Goal: Feedback & Contribution: Contribute content

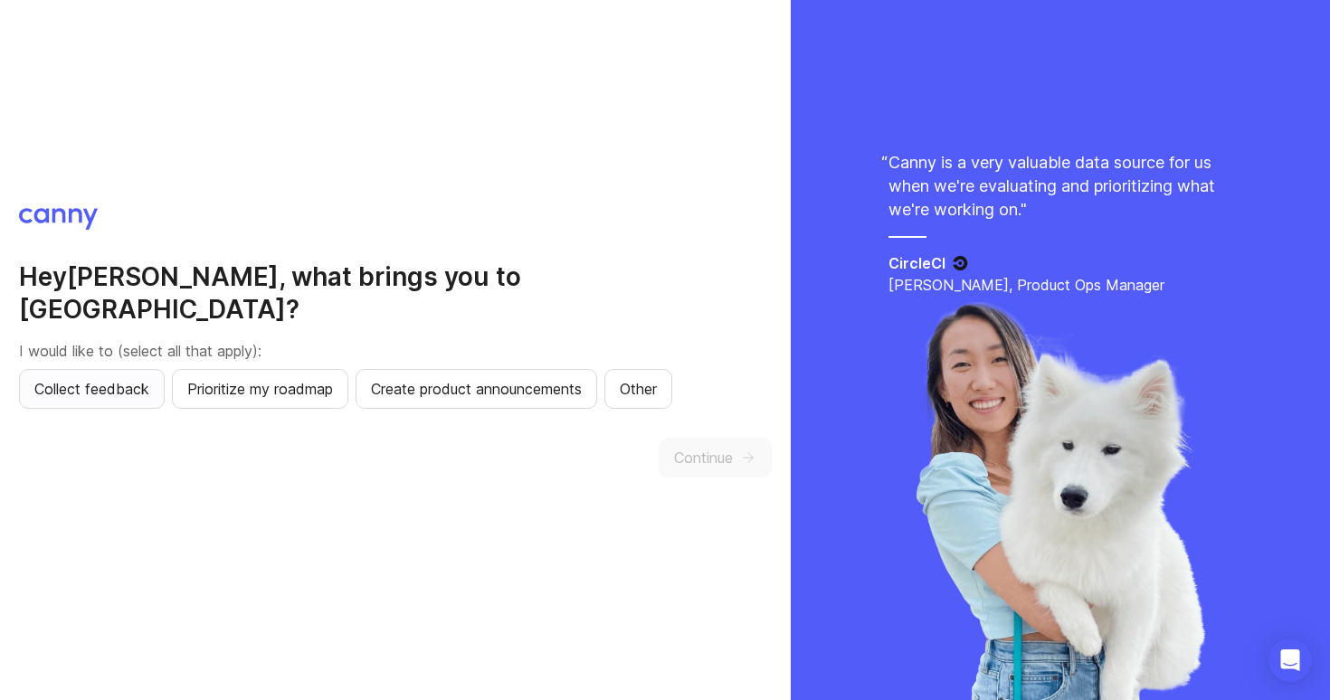
click at [109, 378] on span "Collect feedback" at bounding box center [91, 389] width 115 height 22
click at [227, 378] on span "Prioritize my roadmap" at bounding box center [260, 389] width 146 height 22
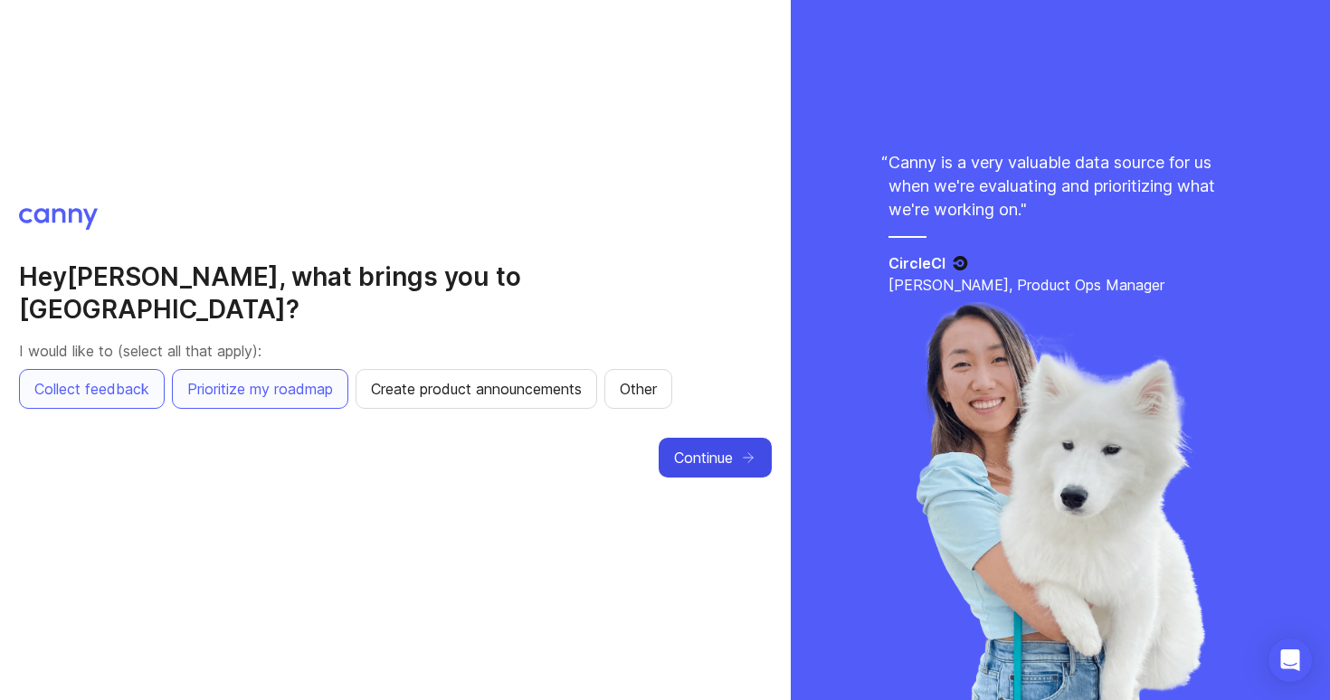
click at [717, 447] on span "Continue" at bounding box center [703, 458] width 59 height 22
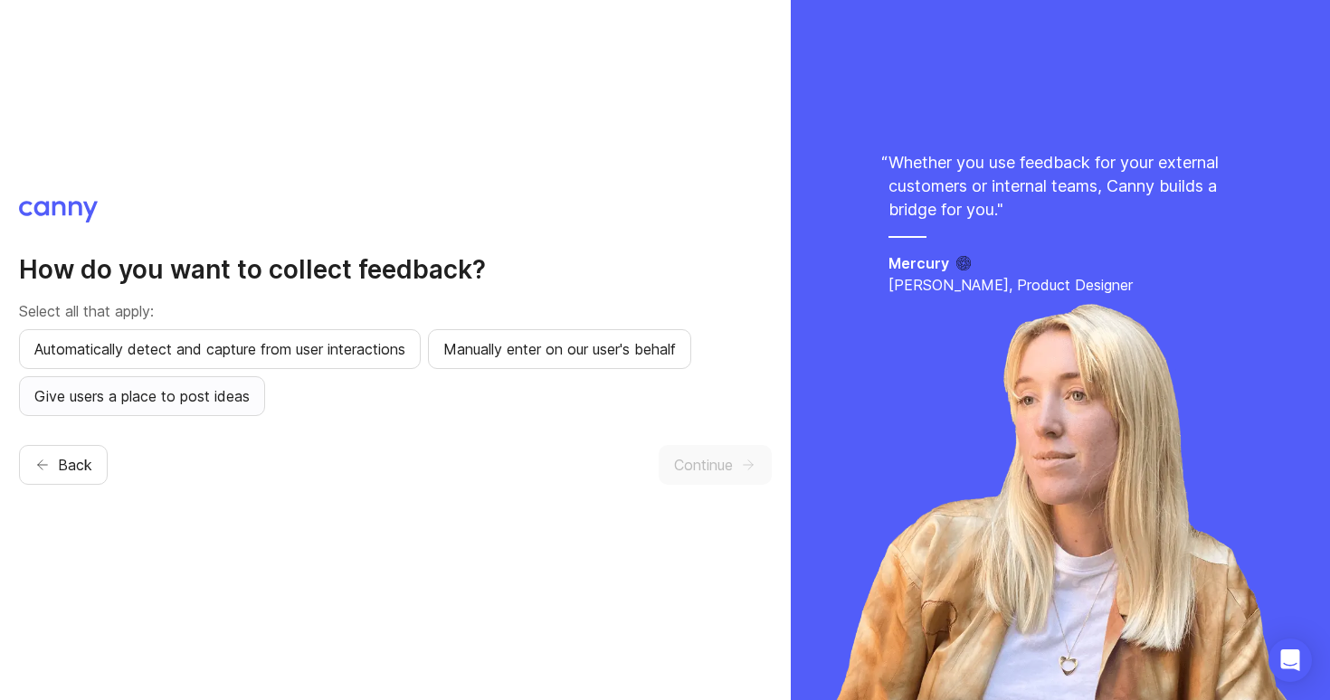
click at [215, 398] on span "Give users a place to post ideas" at bounding box center [141, 396] width 215 height 22
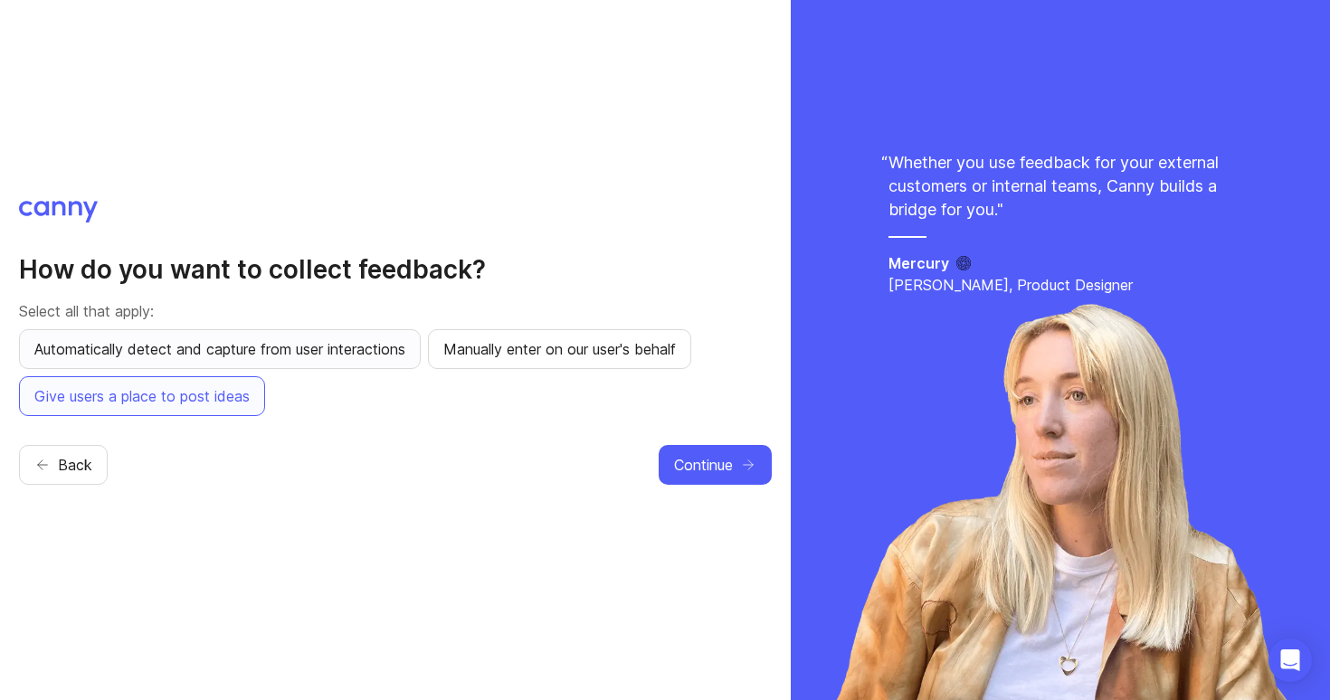
click at [218, 354] on span "Automatically detect and capture from user interactions" at bounding box center [219, 349] width 371 height 22
click at [711, 470] on span "Continue" at bounding box center [703, 465] width 59 height 22
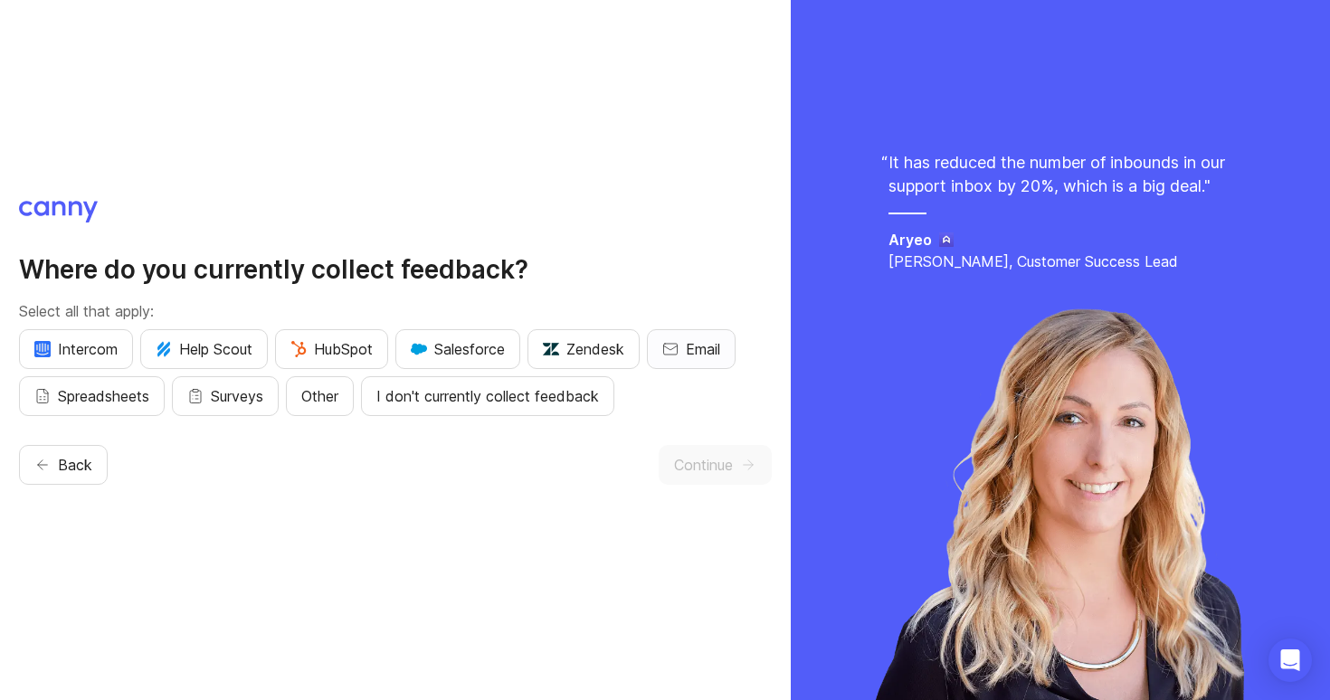
click at [719, 341] on span "Email" at bounding box center [703, 349] width 34 height 22
click at [238, 394] on span "Surveys" at bounding box center [237, 396] width 52 height 22
click at [302, 404] on button "Other" at bounding box center [320, 396] width 68 height 40
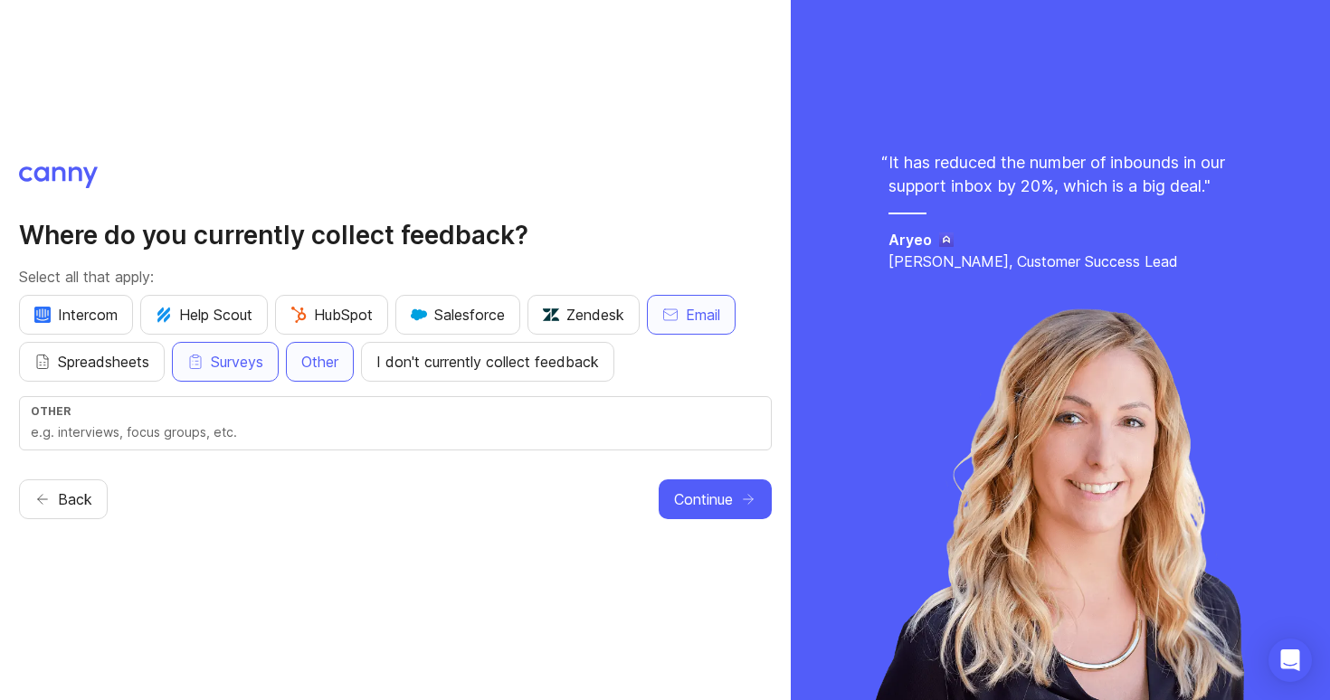
click at [172, 437] on input "text" at bounding box center [395, 433] width 729 height 20
type input "Feedback form"
click at [693, 492] on span "Continue" at bounding box center [703, 500] width 59 height 22
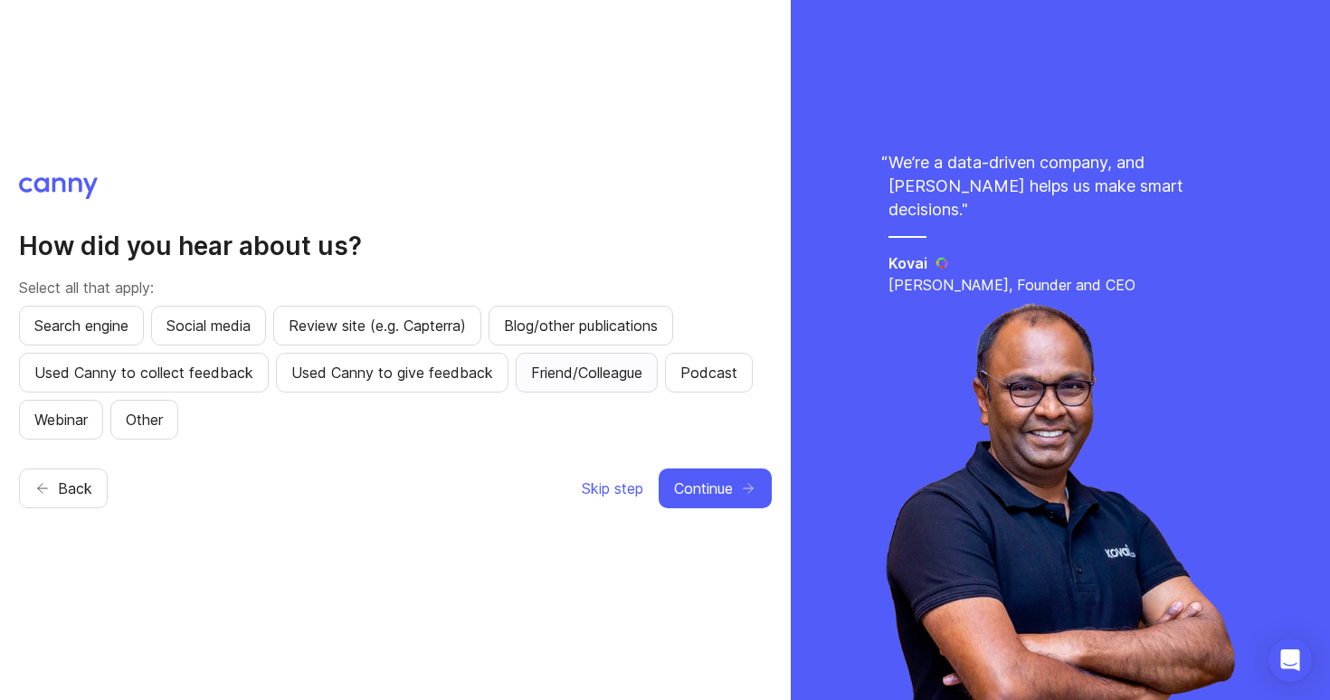
click at [575, 379] on span "Friend/Colleague" at bounding box center [586, 373] width 111 height 22
click at [706, 486] on span "Continue" at bounding box center [703, 489] width 59 height 22
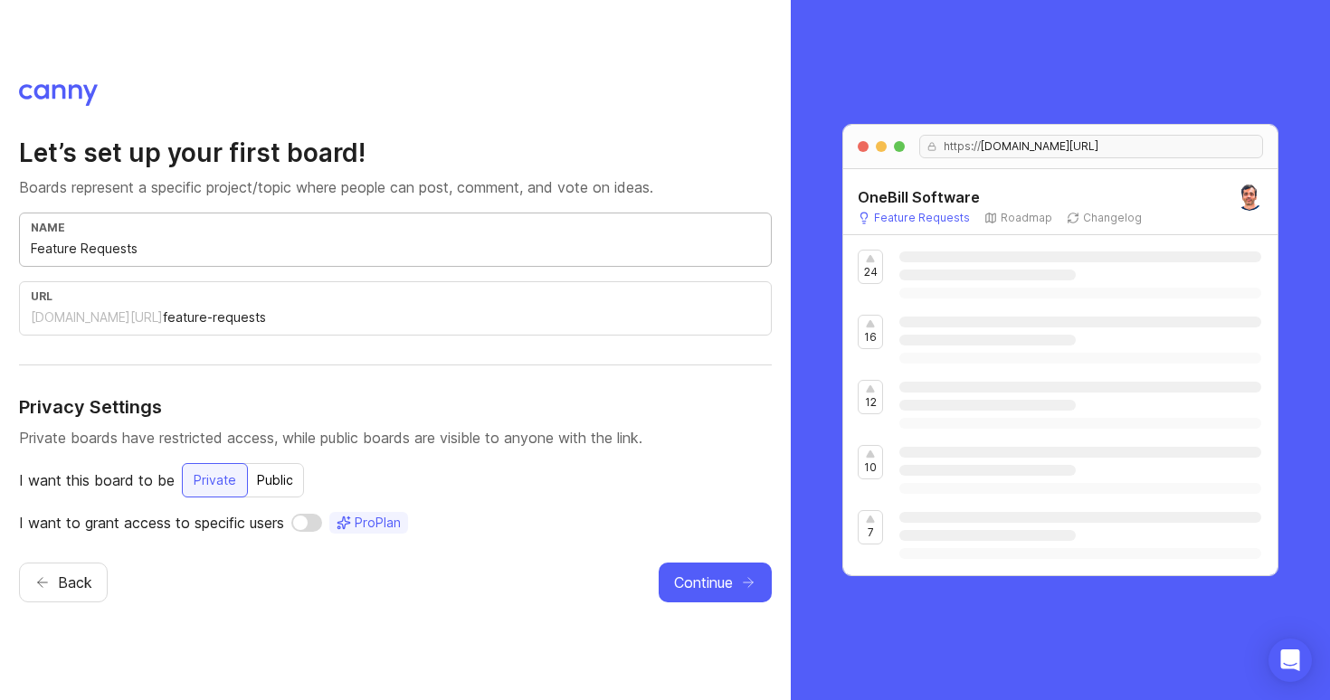
click at [176, 250] on input "Feature Requests" at bounding box center [395, 249] width 729 height 20
type input "O"
type input "o"
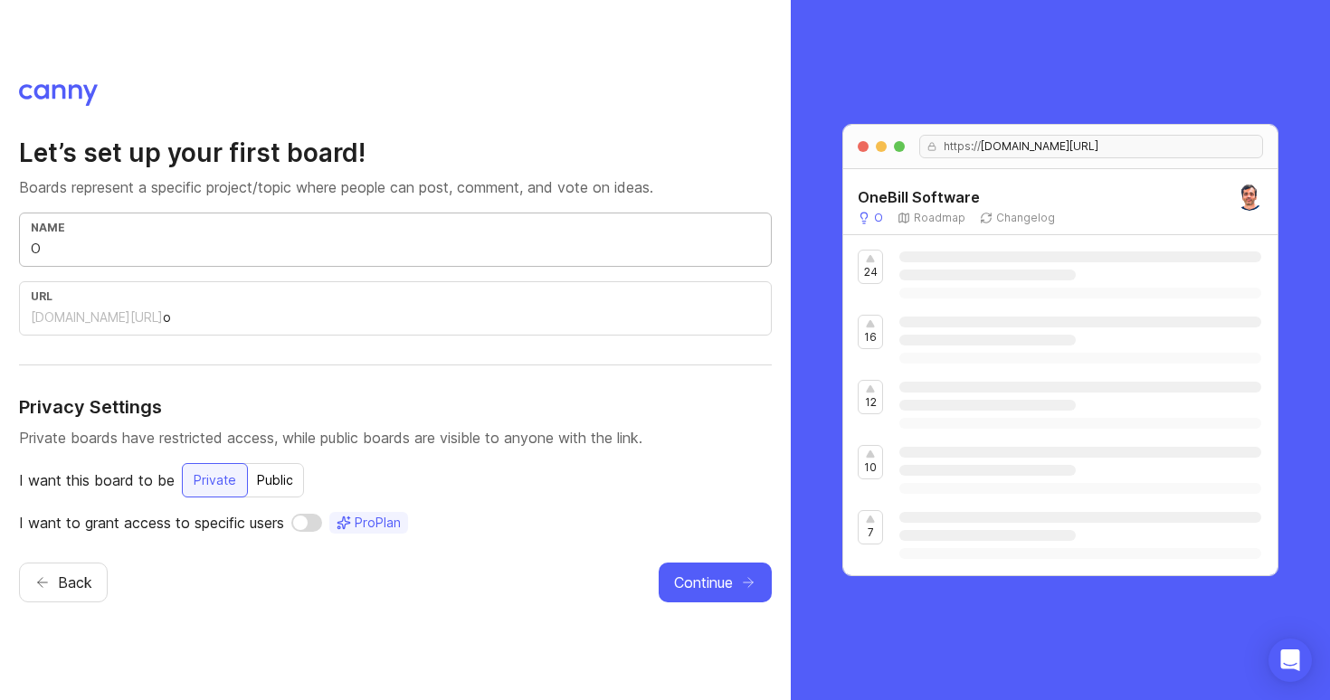
type input "On"
type input "on"
type input "One"
type input "one"
type input "OneB"
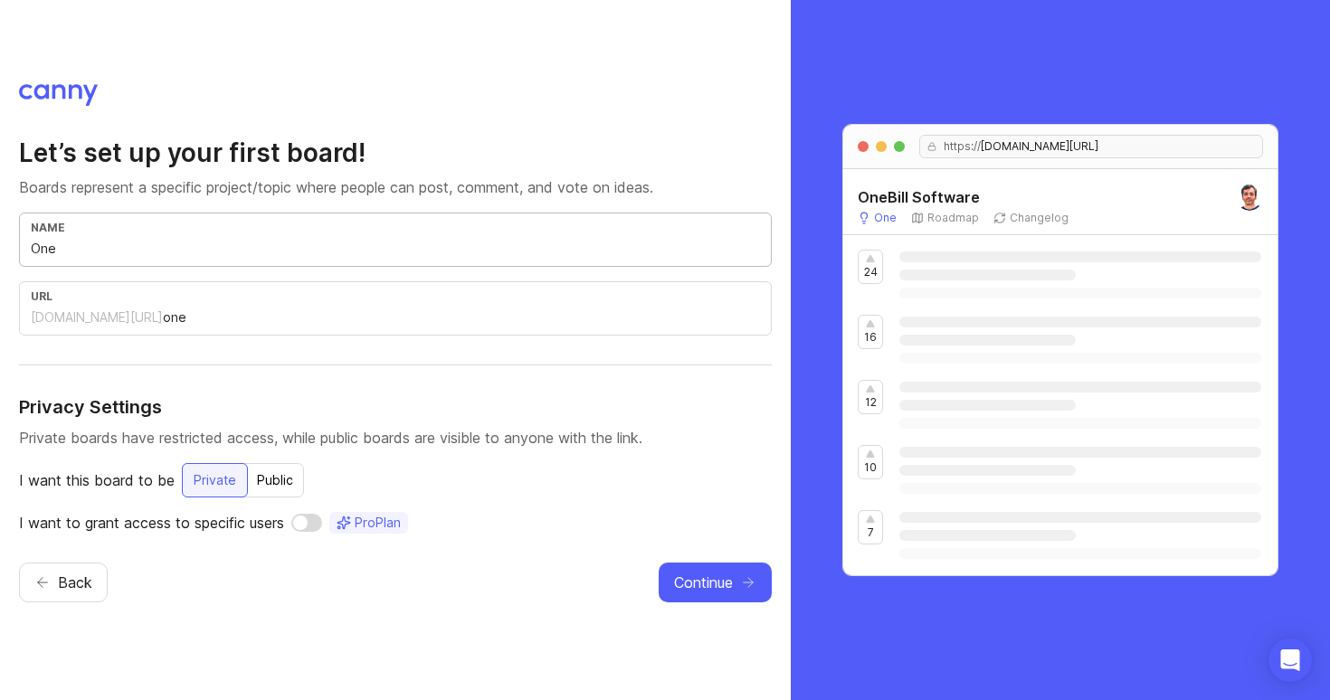
type input "oneb"
type input "OneBi"
type input "onebi"
type input "OneBil"
type input "onebil"
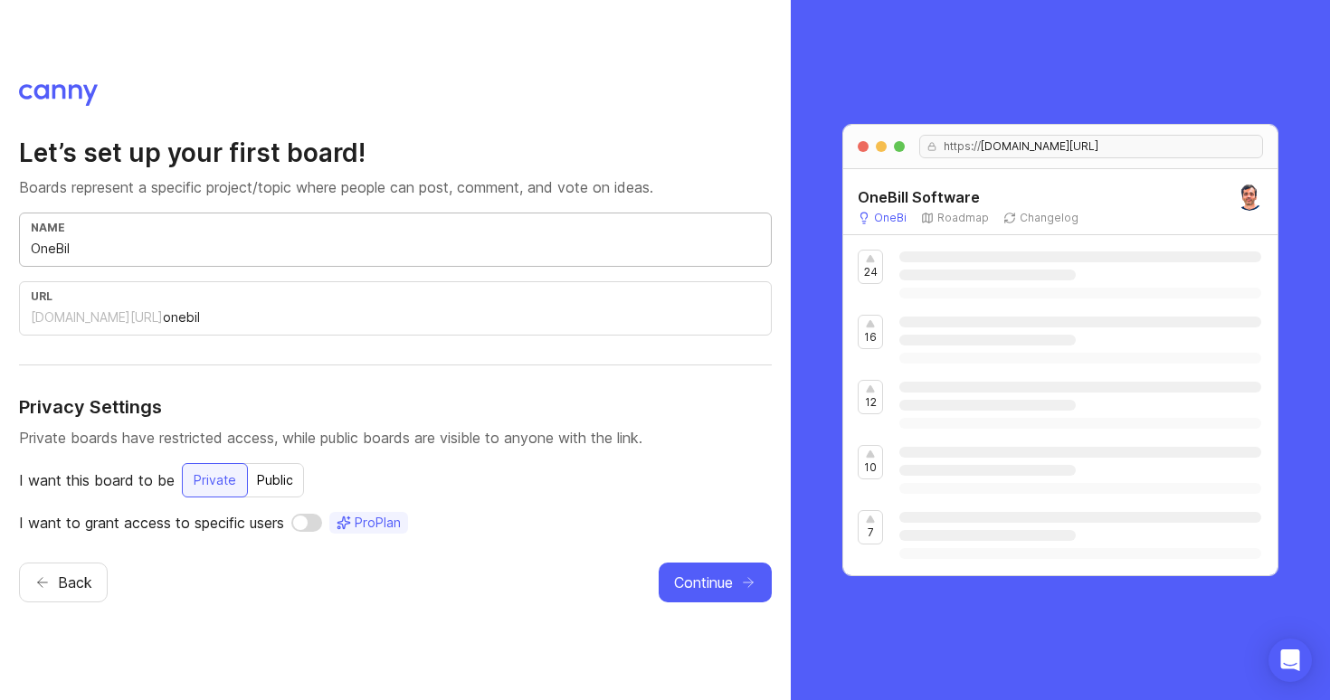
type input "OneBill"
type input "onebill"
type input "OneBill"
click at [261, 485] on div "Public" at bounding box center [275, 480] width 58 height 33
click at [192, 484] on div "Private" at bounding box center [214, 480] width 64 height 33
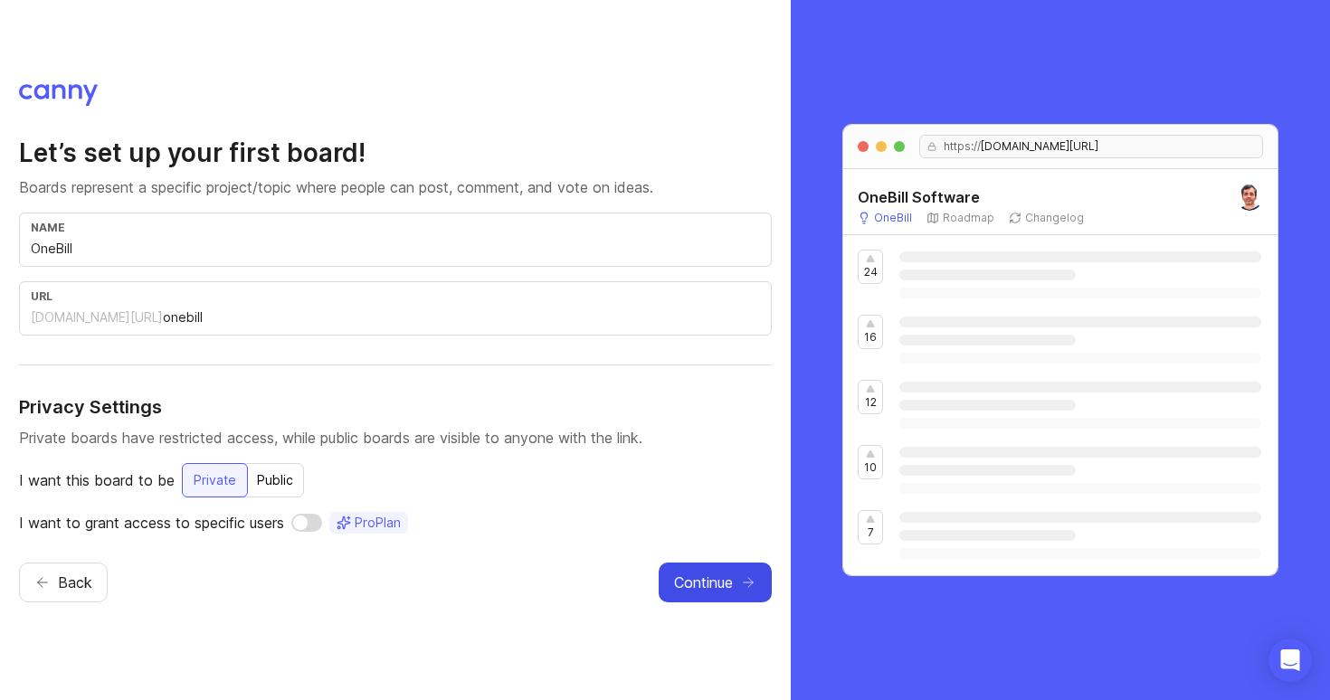
click at [705, 585] on span "Continue" at bounding box center [703, 583] width 59 height 22
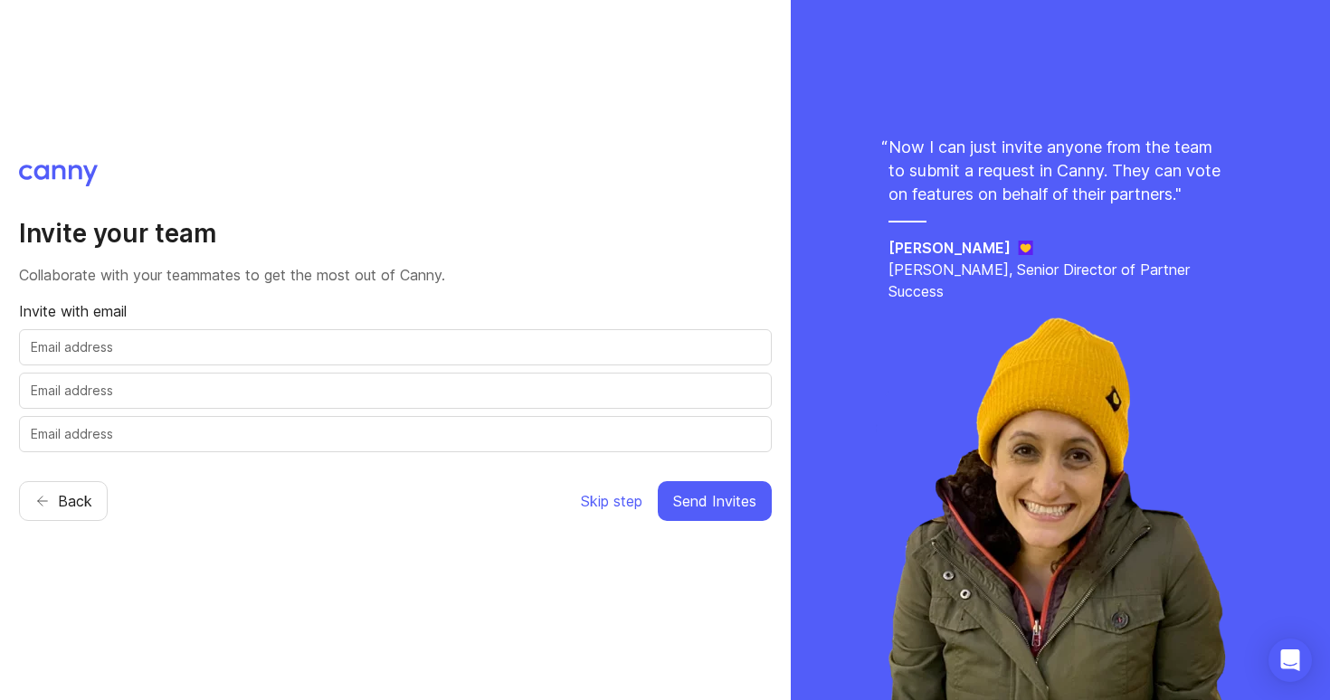
click at [352, 345] on input "text" at bounding box center [395, 347] width 729 height 20
click at [611, 506] on span "Skip step" at bounding box center [612, 501] width 62 height 22
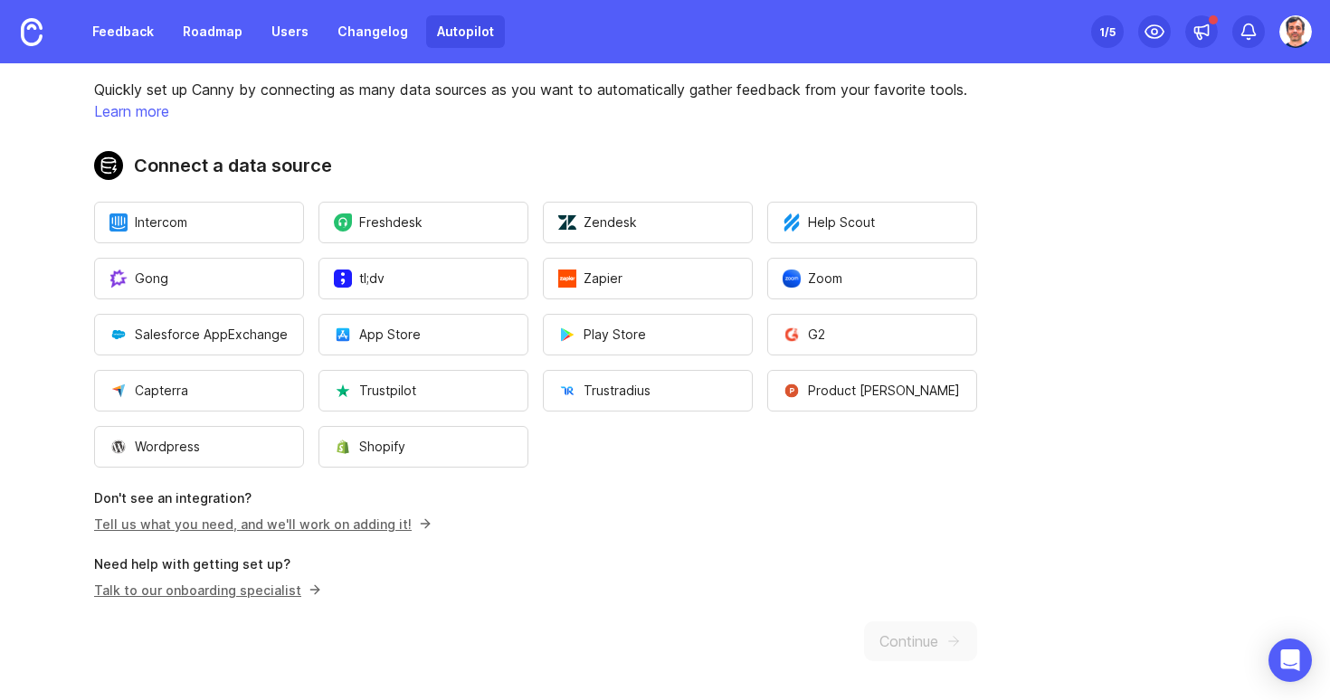
scroll to position [83, 0]
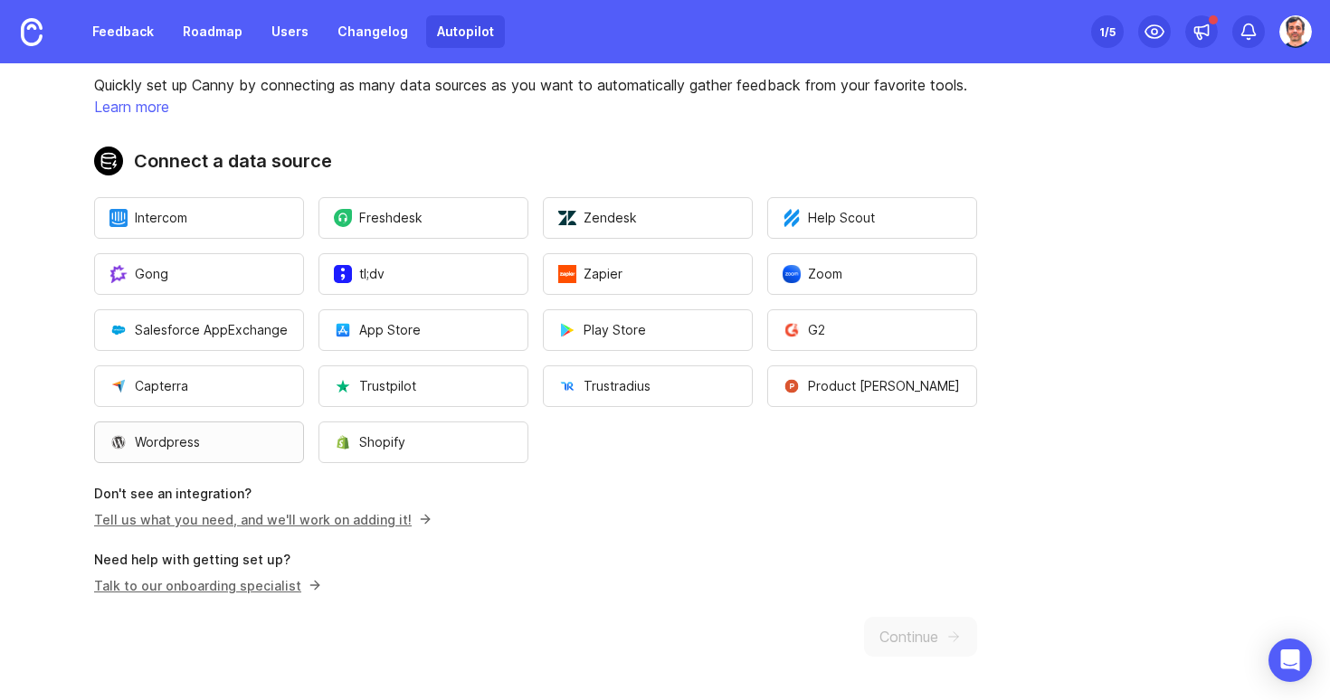
click at [204, 445] on button "Wordpress" at bounding box center [199, 443] width 210 height 42
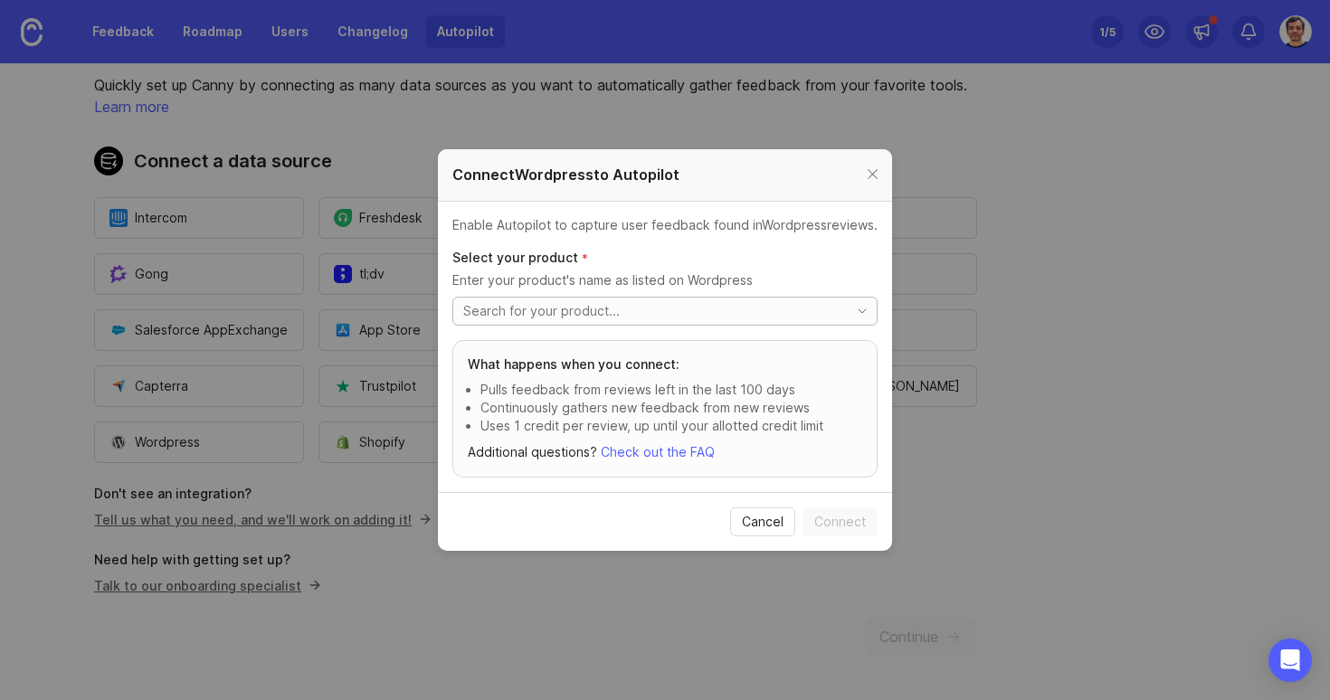
click at [824, 307] on input "toggle menu" at bounding box center [650, 311] width 375 height 20
click at [858, 304] on icon "toggle icon" at bounding box center [862, 311] width 29 height 14
click at [837, 233] on p "Enable Autopilot to capture user feedback found in Wordpress reviews." at bounding box center [664, 225] width 425 height 18
click at [869, 177] on div at bounding box center [872, 175] width 21 height 23
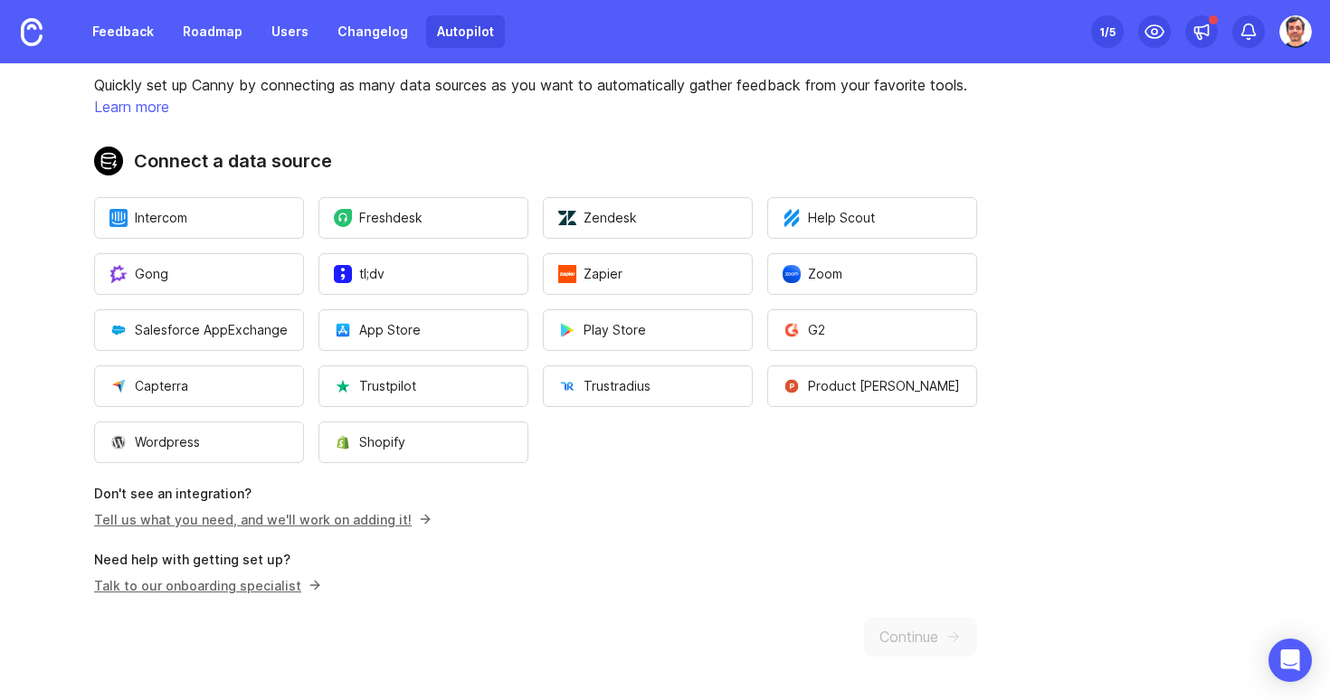
click at [308, 519] on link "Tell us what you need, and we'll work on adding it!" at bounding box center [260, 519] width 332 height 15
click at [884, 641] on div "Get Started with Autopilot 🎉 Quickly set up Canny by connecting as many data so…" at bounding box center [535, 340] width 1071 height 720
click at [820, 272] on span "Zoom" at bounding box center [813, 274] width 60 height 18
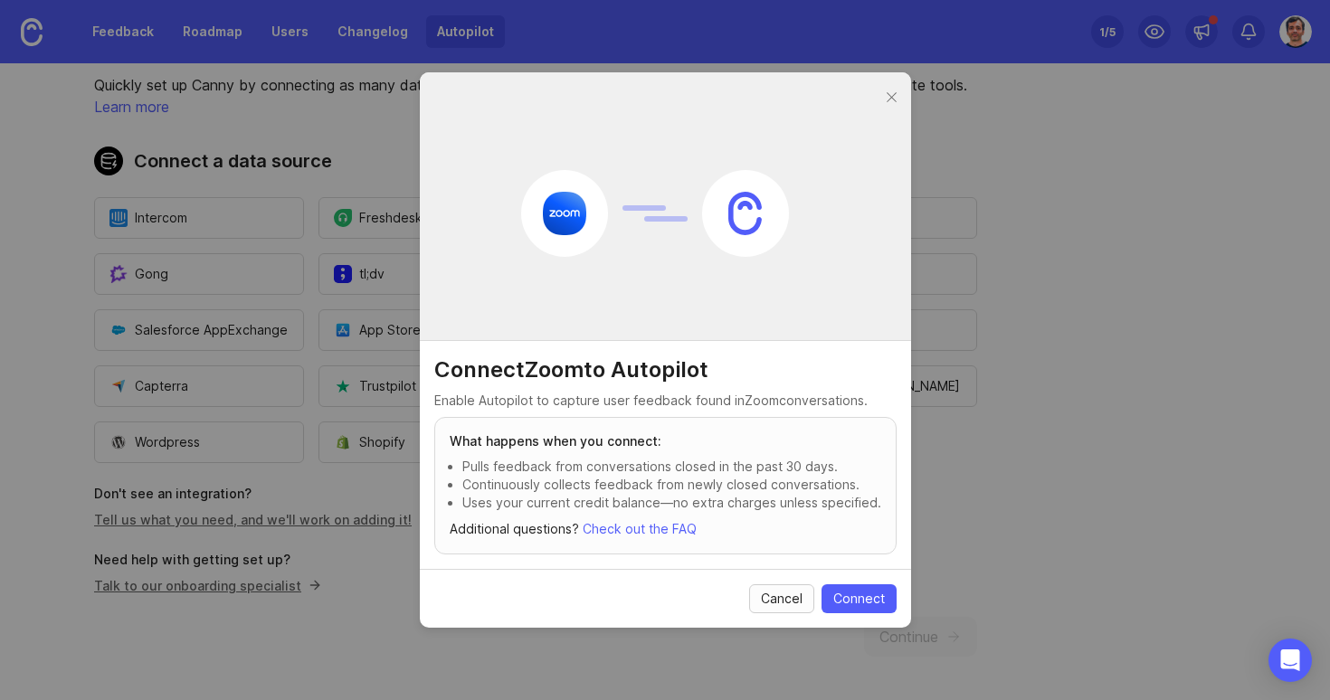
click at [791, 594] on span "Cancel" at bounding box center [782, 599] width 42 height 18
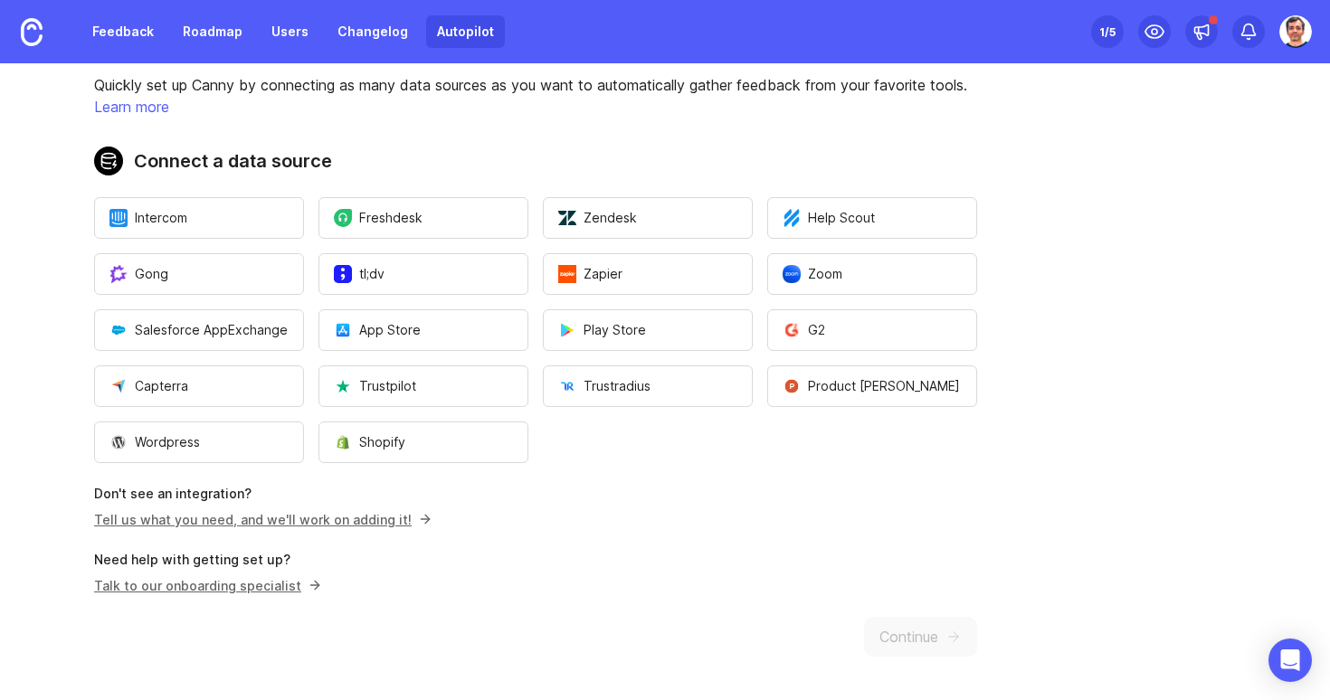
click at [254, 587] on p "Talk to our onboarding specialist" at bounding box center [205, 585] width 222 height 19
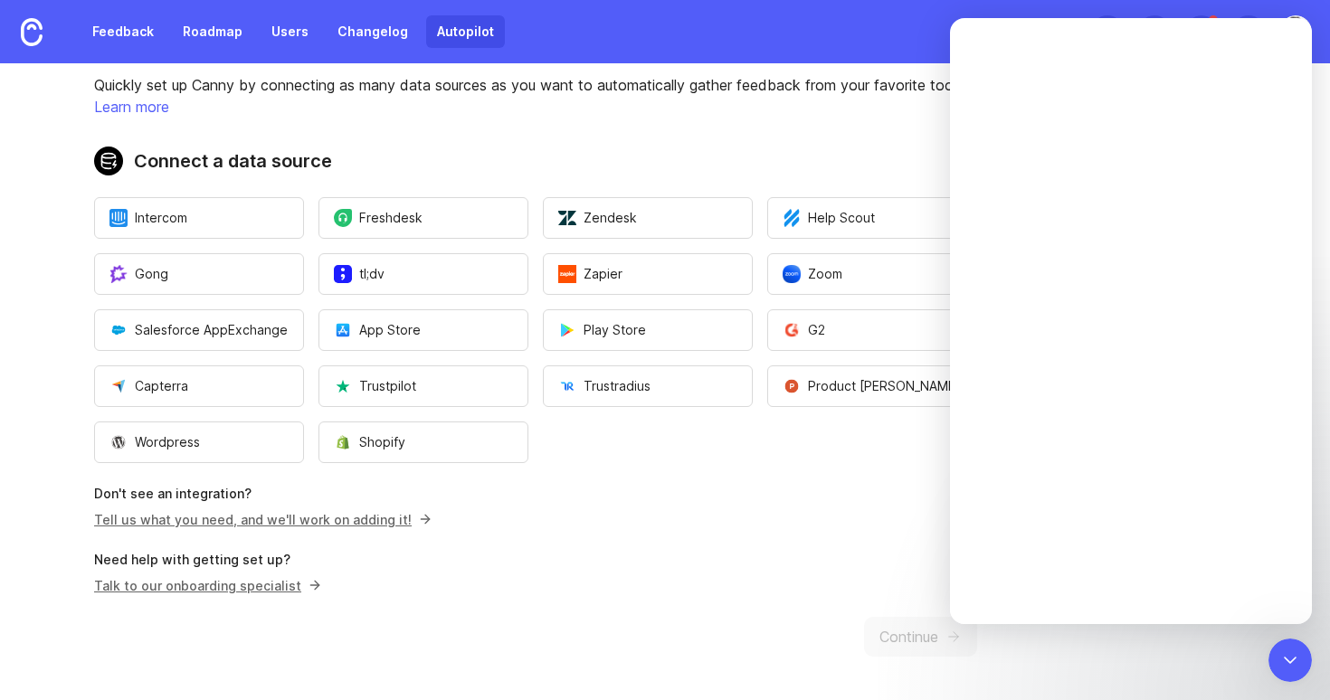
scroll to position [0, 0]
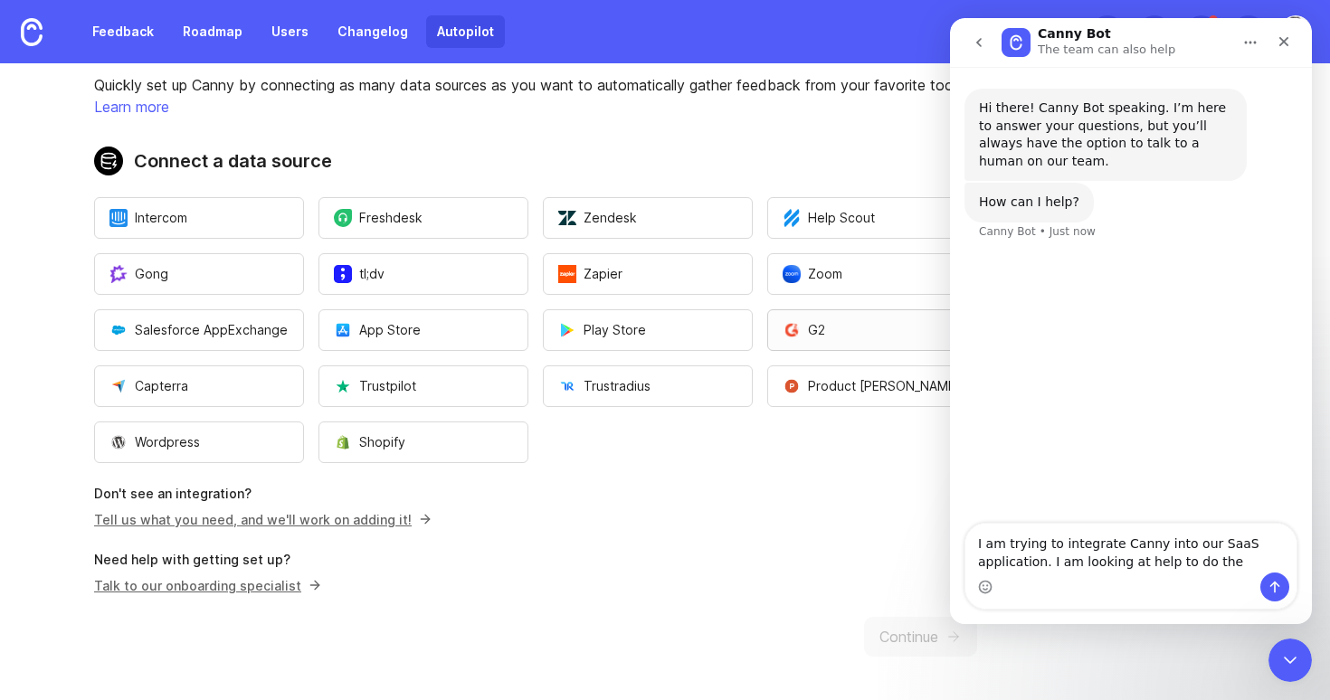
type textarea "I am trying to integrate Canny into our SaaS application. I am looking at help …"
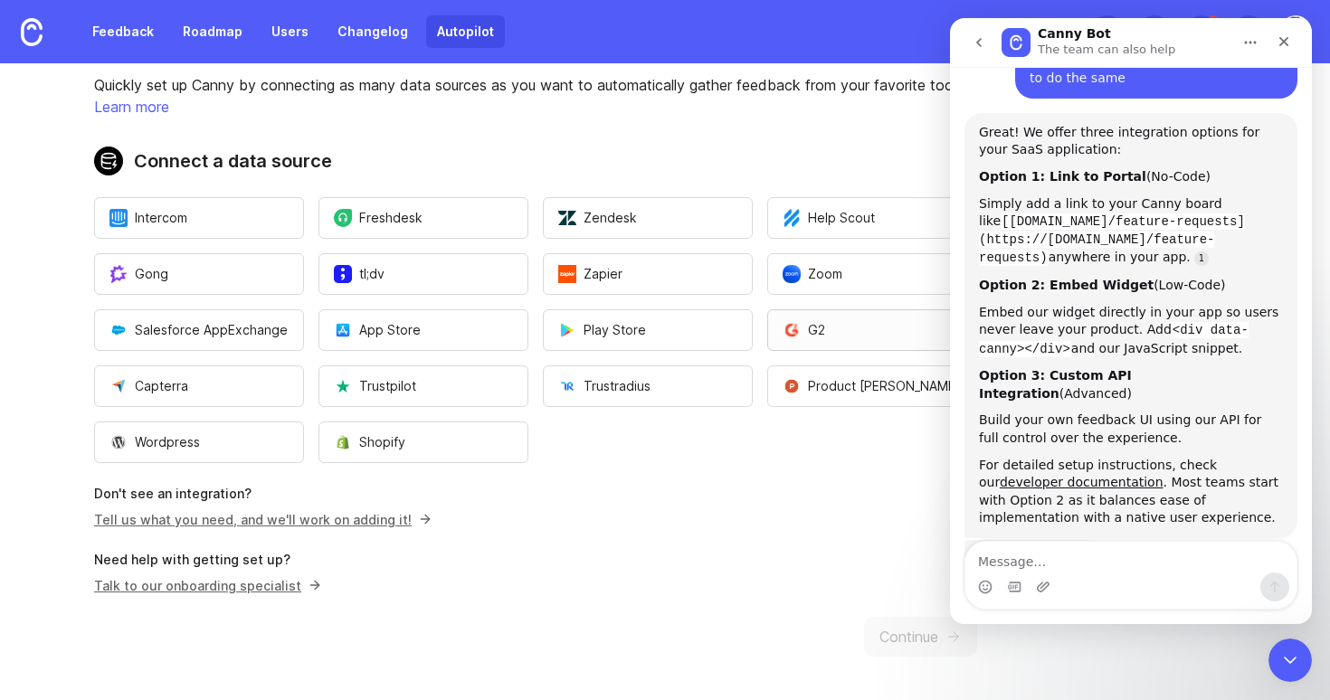
scroll to position [248, 0]
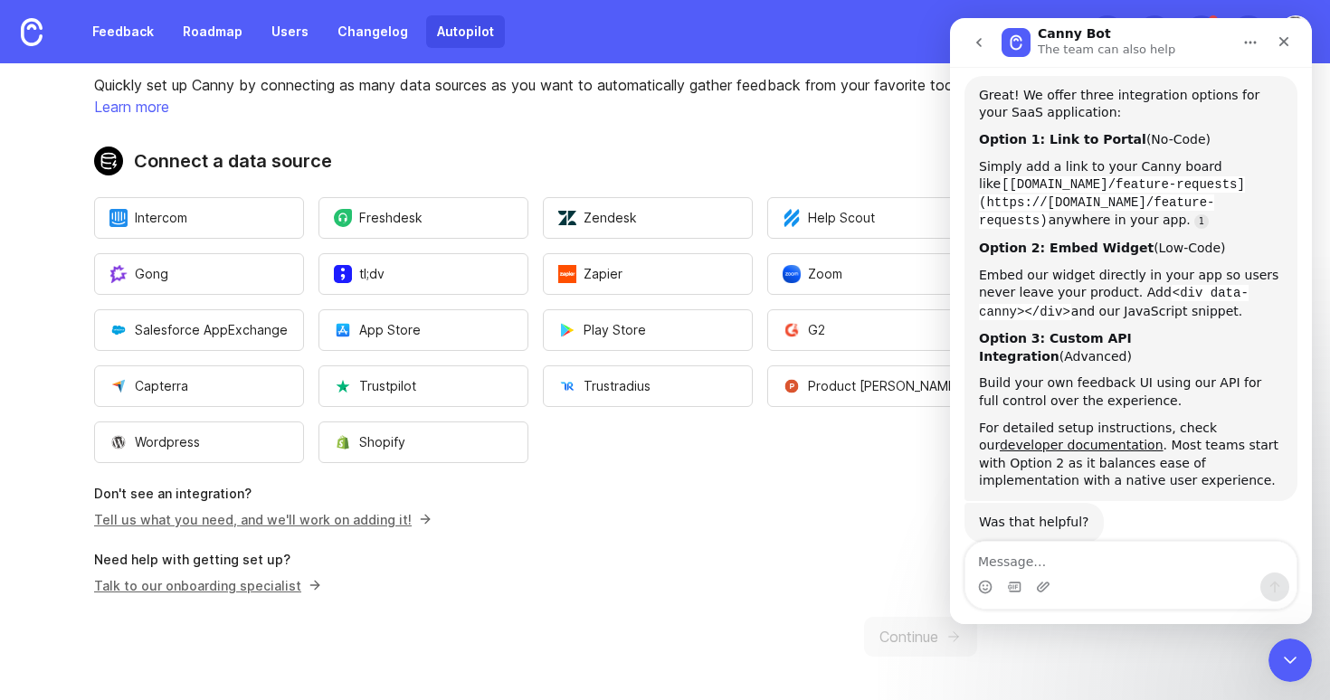
click at [1060, 567] on textarea "Message…" at bounding box center [1130, 557] width 331 height 31
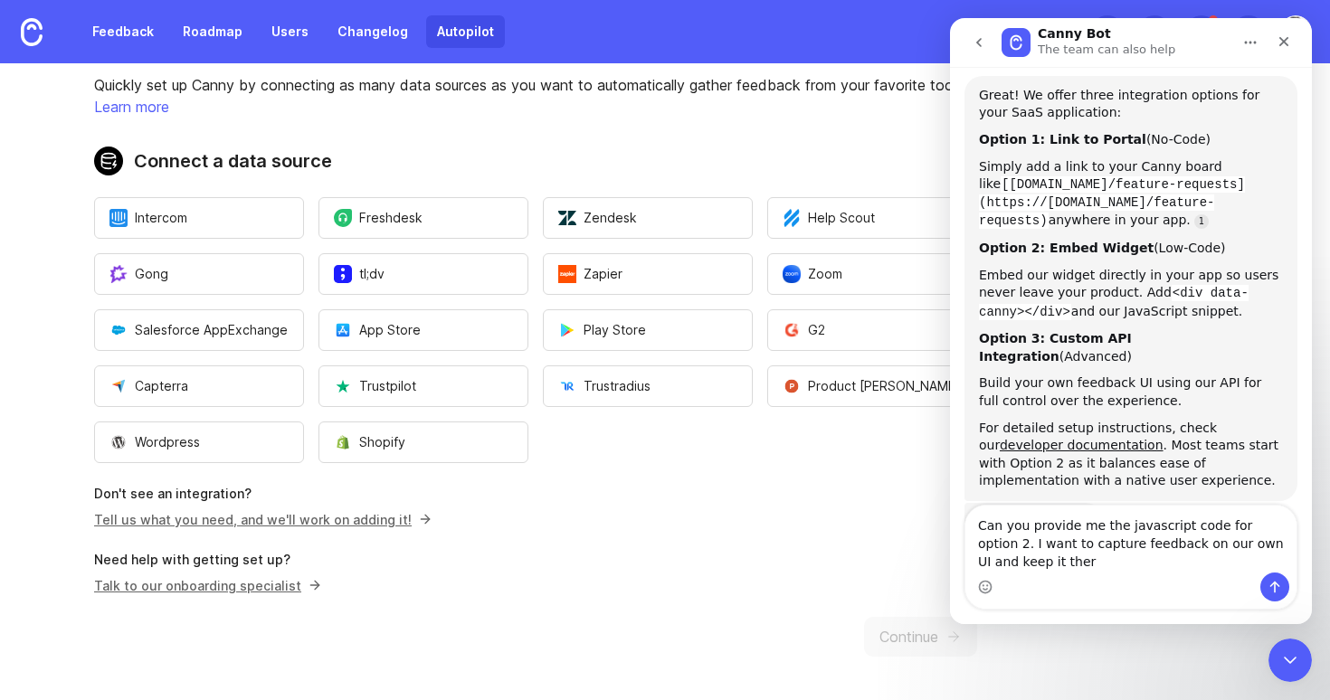
type textarea "Can you provide me the javascript code for option 2. I want to capture feedback…"
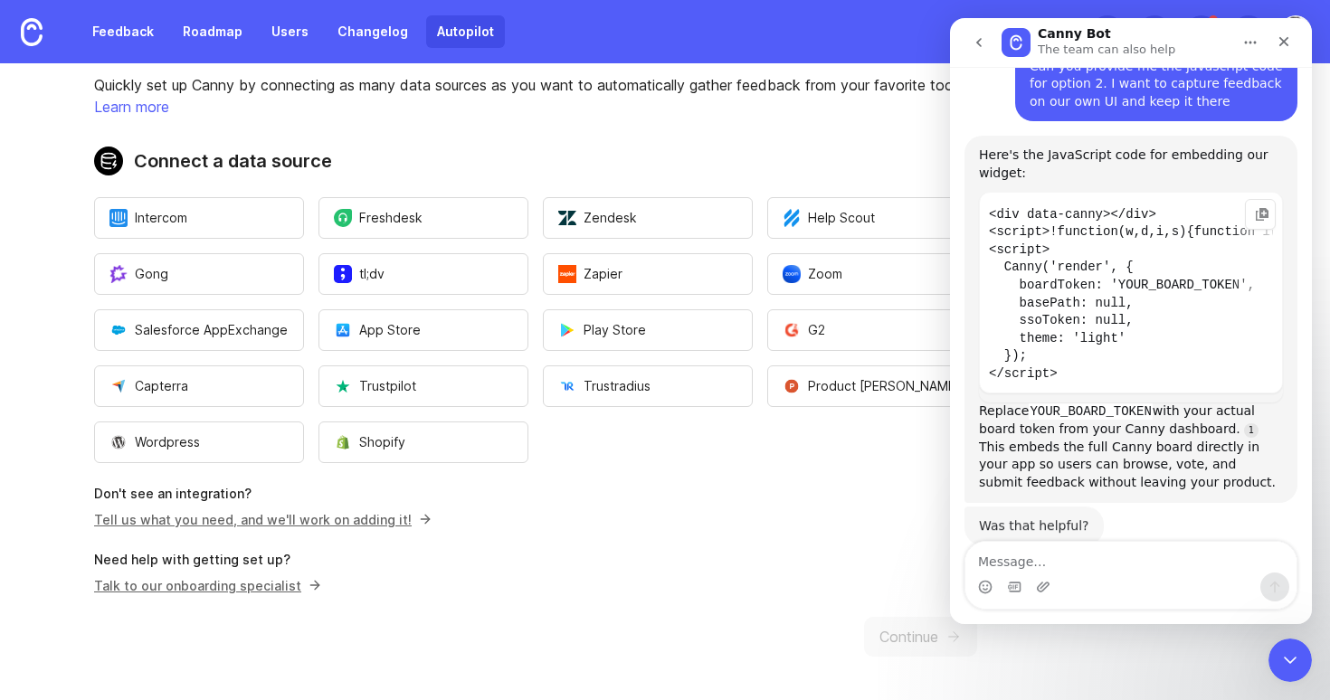
scroll to position [782, 0]
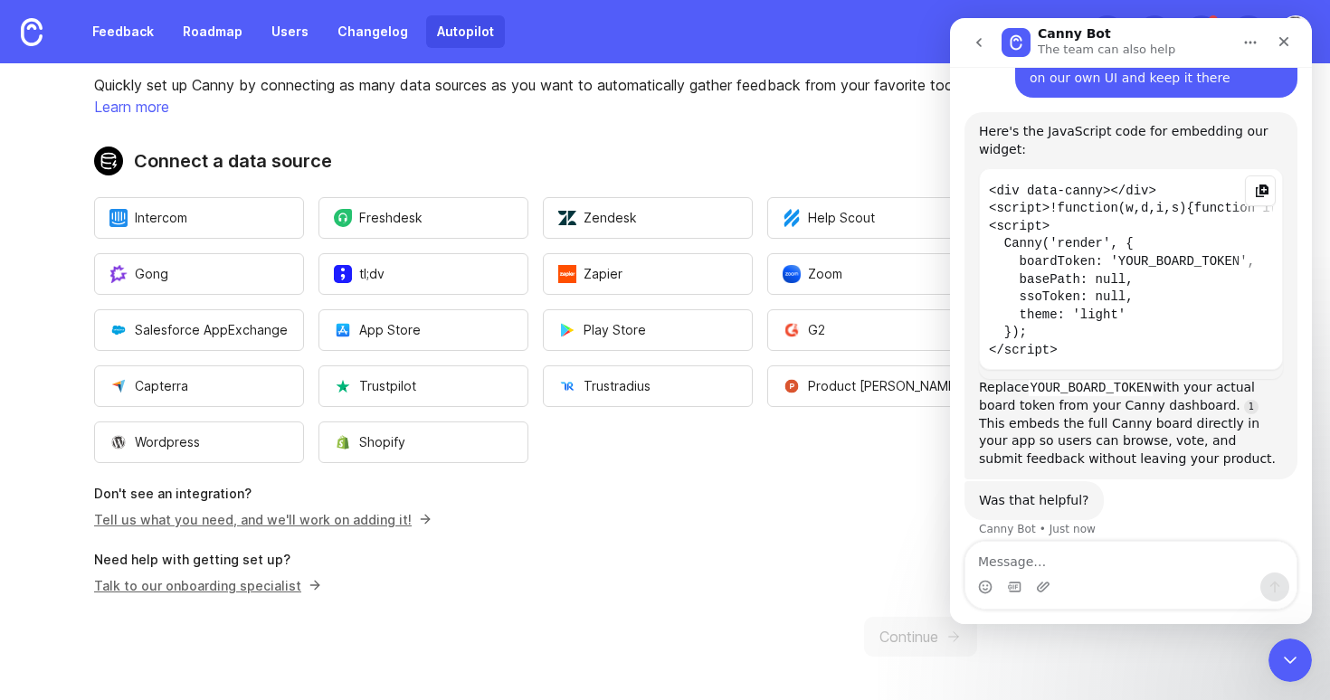
click at [1262, 184] on icon "Copy this code block to your clipboard." at bounding box center [1262, 191] width 14 height 14
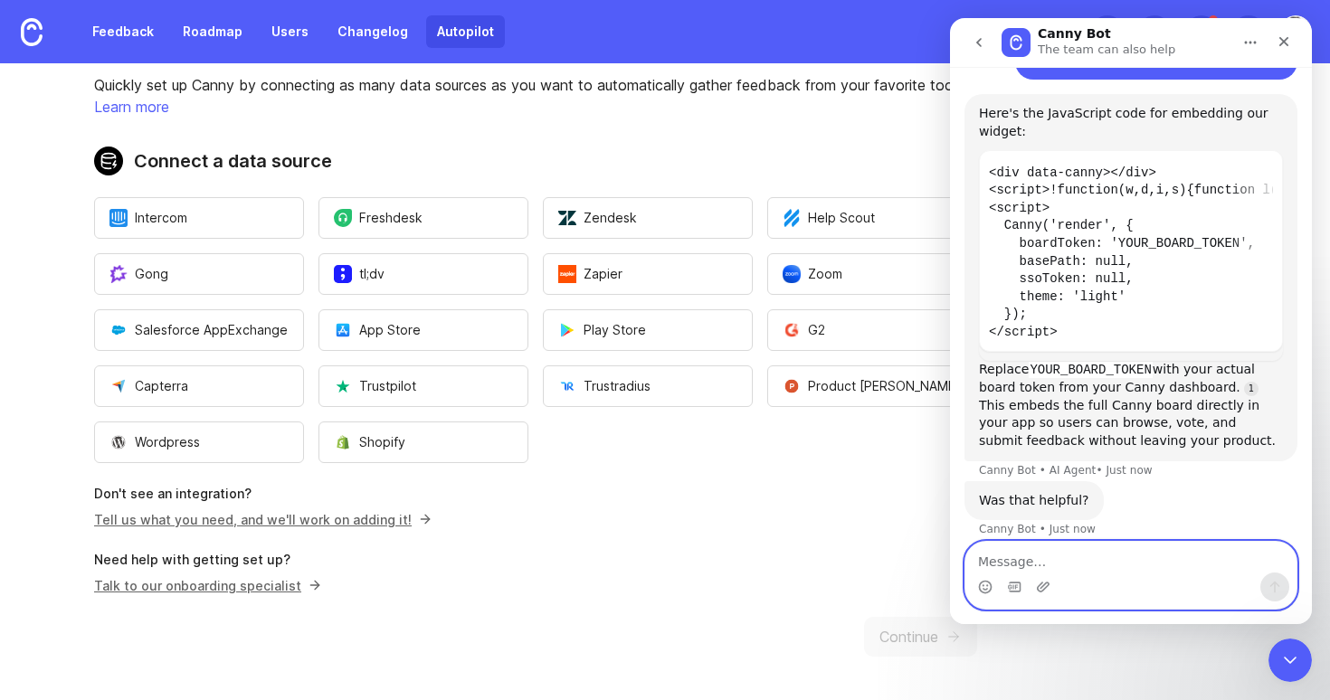
click at [1058, 562] on textarea "Message…" at bounding box center [1130, 557] width 331 height 31
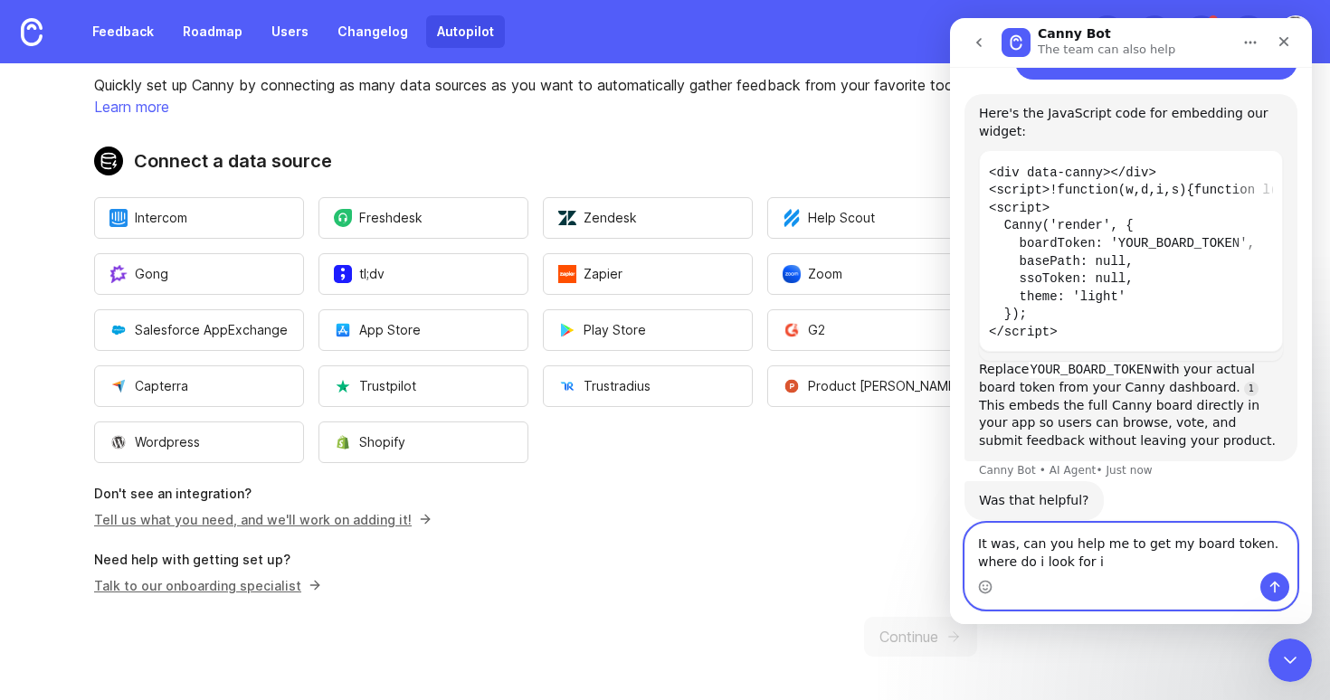
type textarea "It was, can you help me to get my board token. where do i look for it"
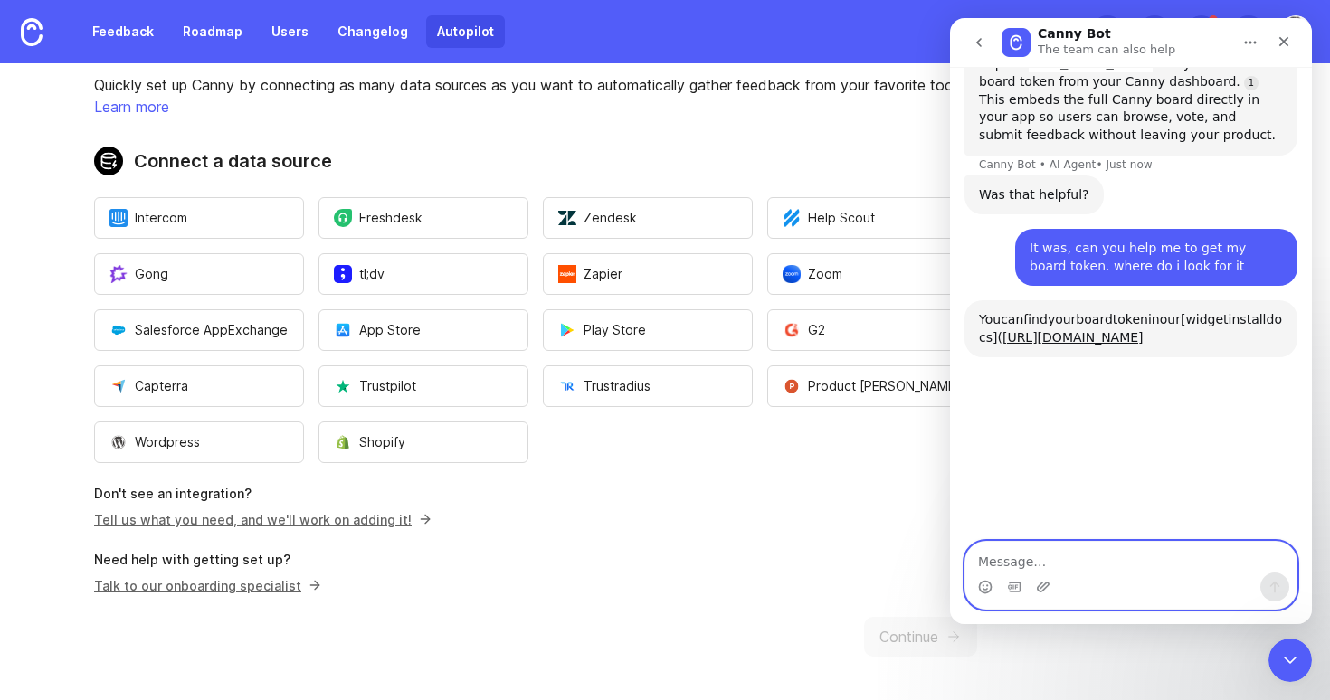
scroll to position [1256, 0]
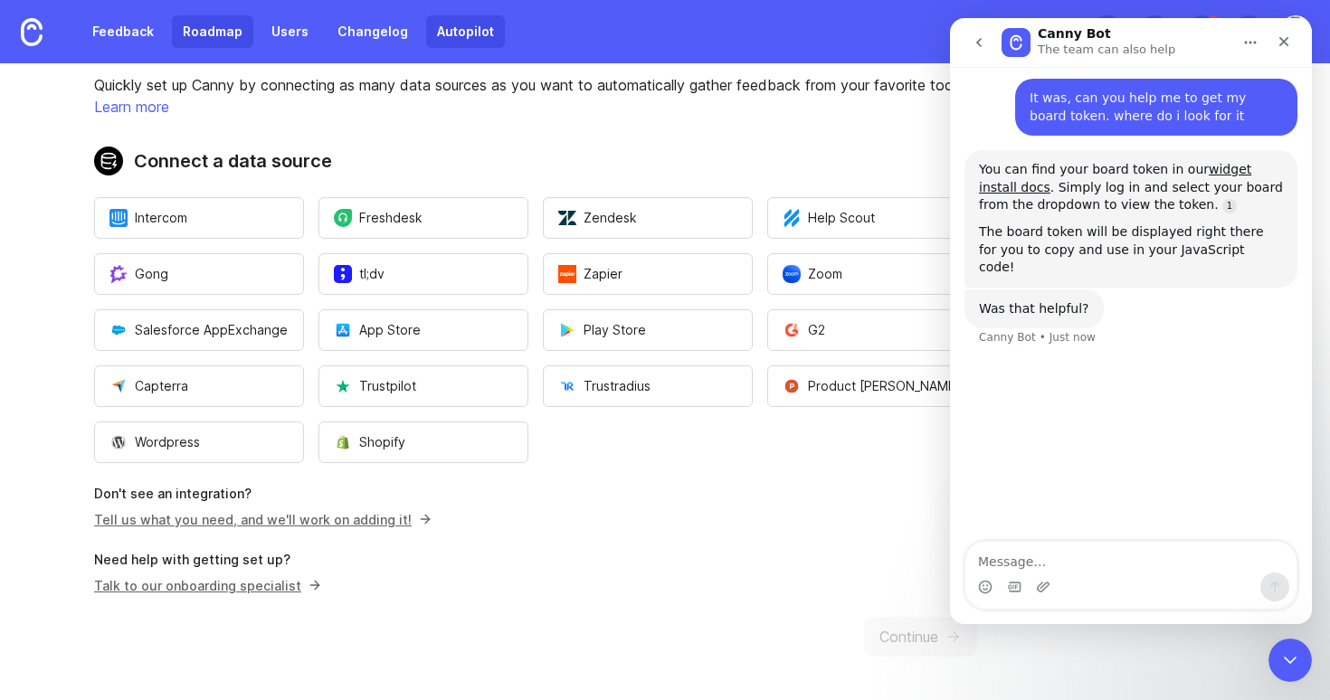
click at [201, 33] on link "Roadmap" at bounding box center [212, 31] width 81 height 33
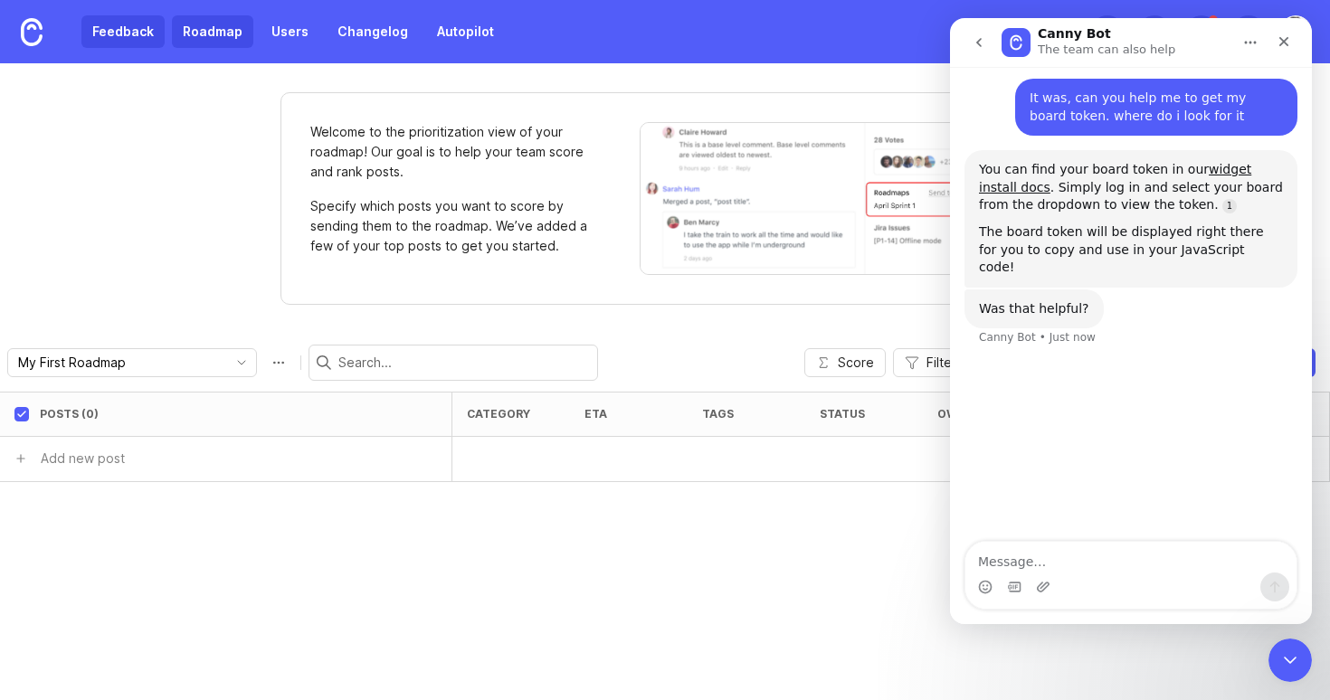
click at [119, 32] on link "Feedback" at bounding box center [122, 31] width 83 height 33
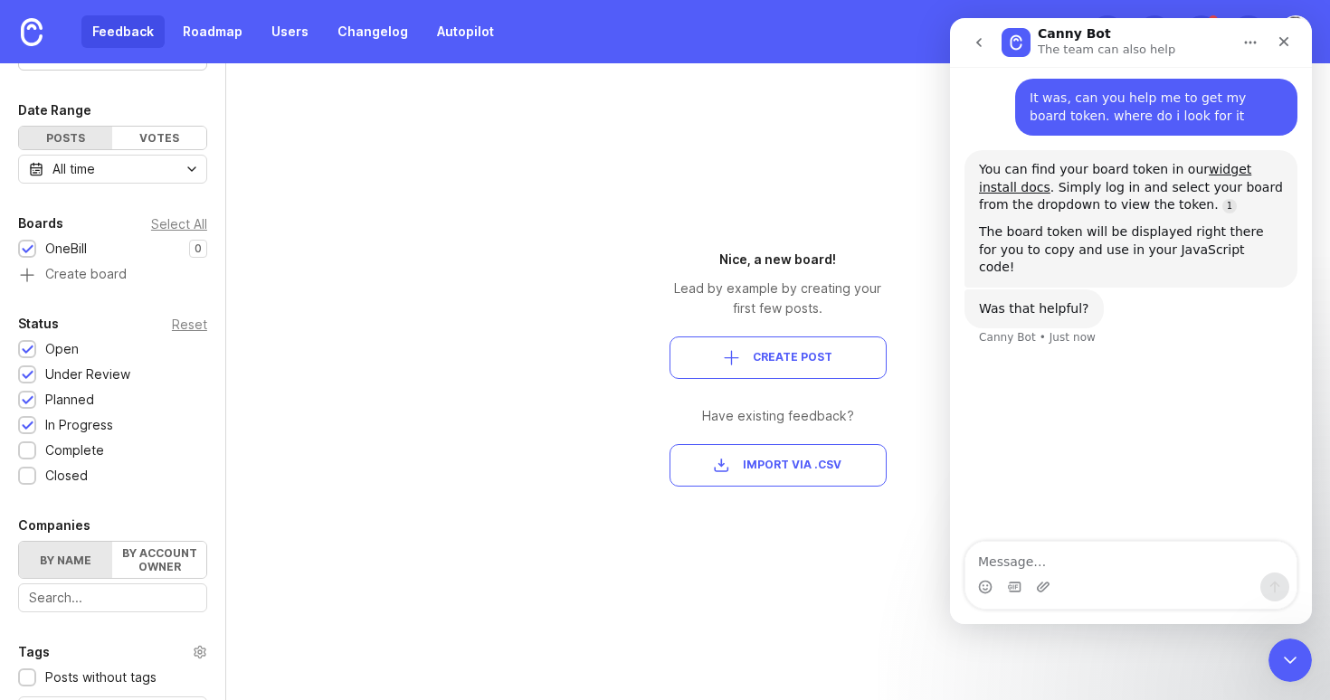
scroll to position [165, 0]
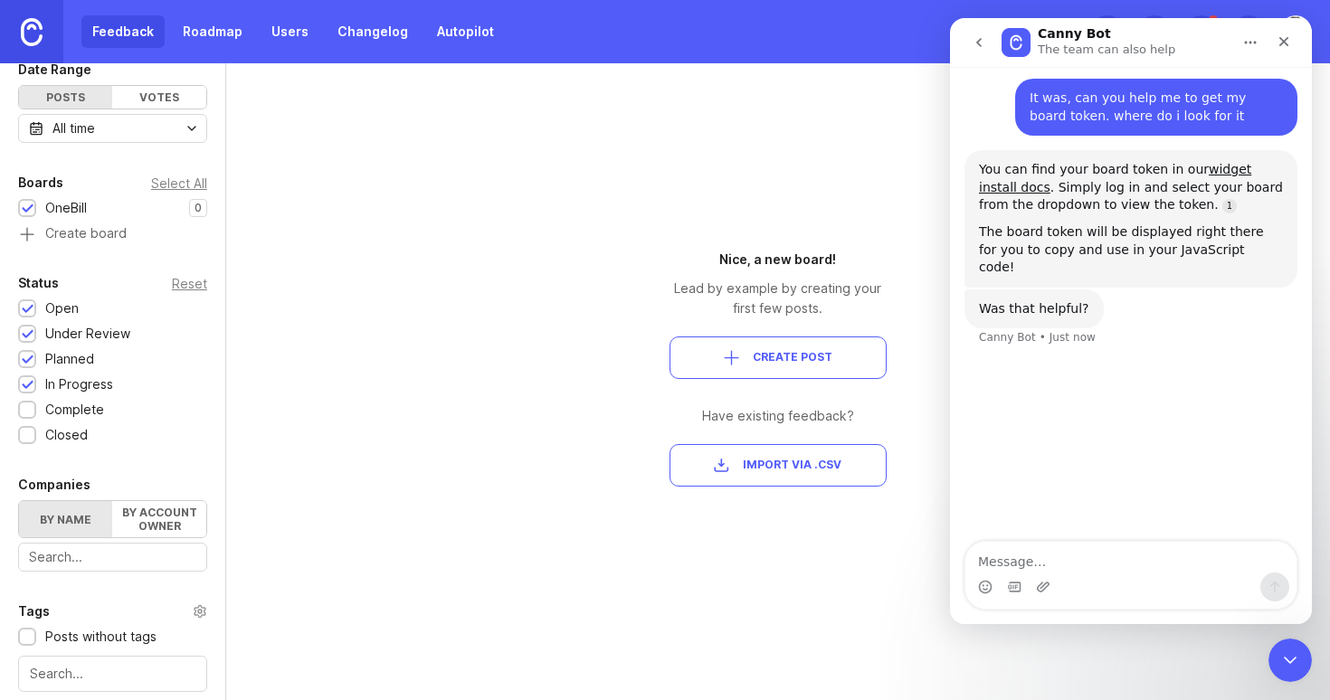
click at [34, 40] on img at bounding box center [32, 32] width 22 height 28
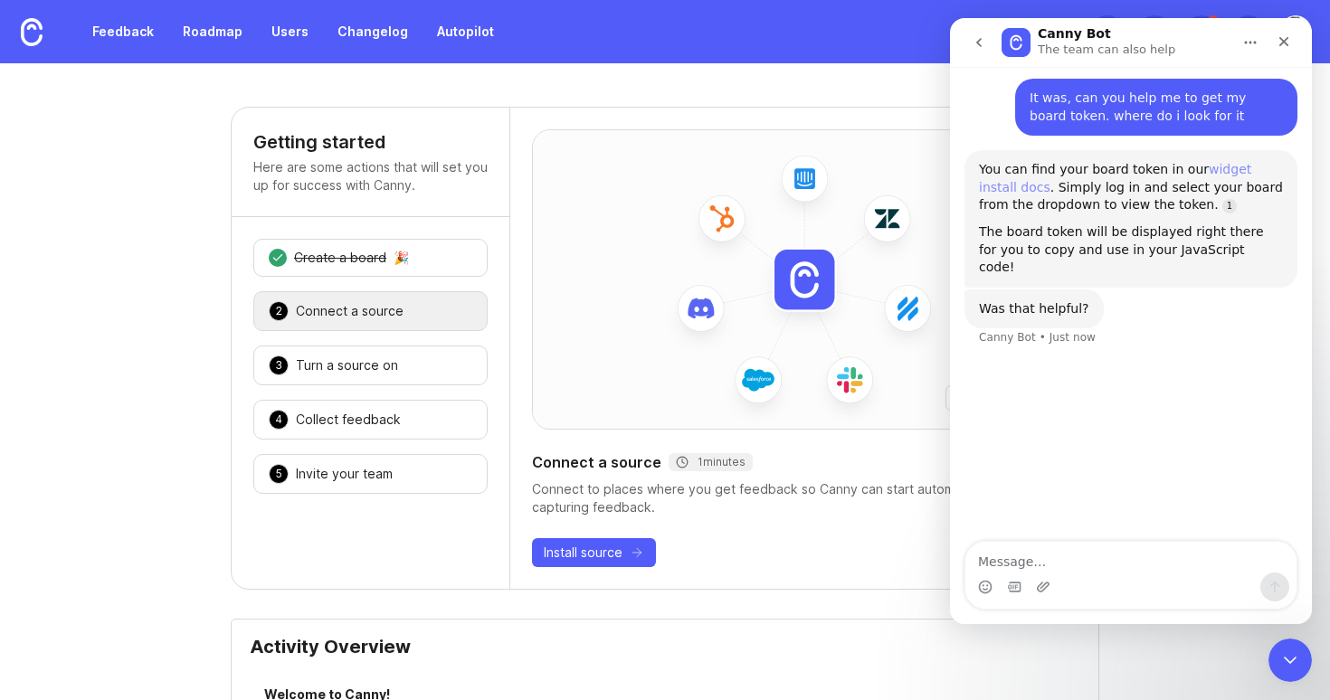
click at [1233, 162] on link "widget install docs" at bounding box center [1115, 178] width 272 height 33
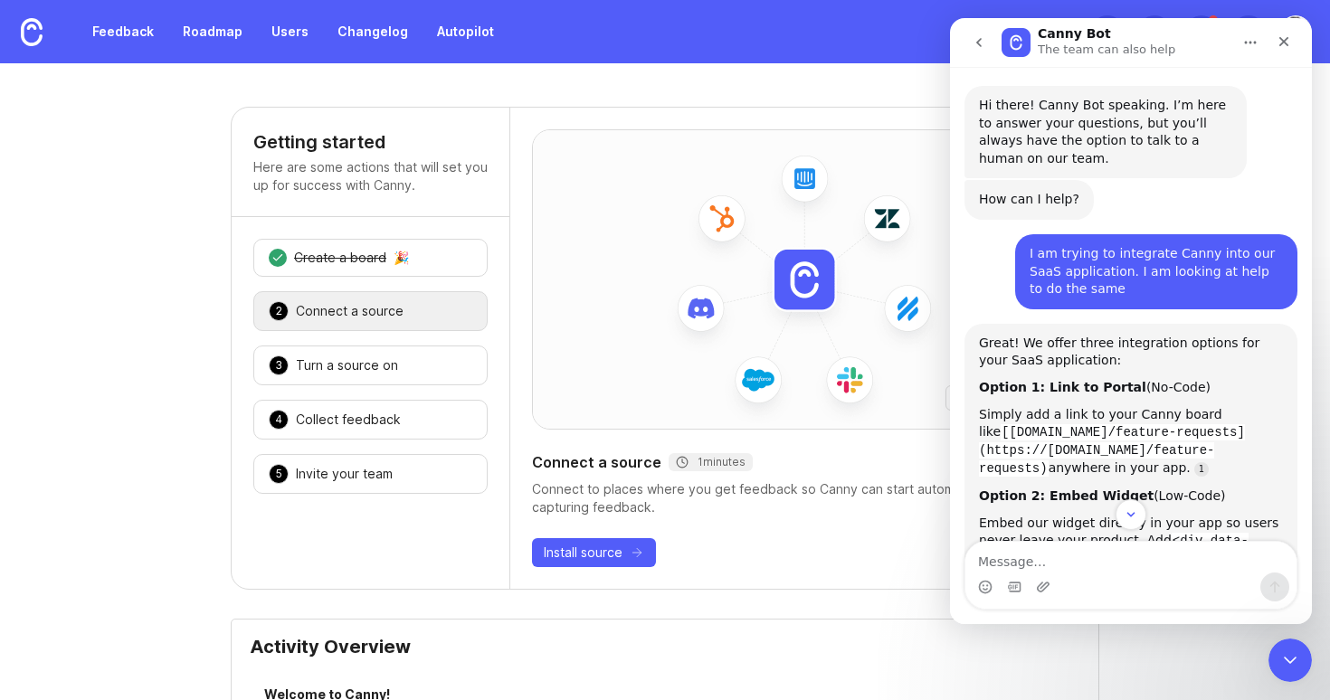
drag, startPoint x: 1039, startPoint y: 470, endPoint x: 986, endPoint y: 432, distance: 64.8
click at [986, 432] on code "[[DOMAIN_NAME]/feature-requests](https://[DOMAIN_NAME]/feature-requests)" at bounding box center [1112, 450] width 266 height 52
copy code "yourcompany.canny.io/feature-requests](https://yourcompany.canny.io/feature-req…"
click at [340, 260] on div "Create a board" at bounding box center [340, 258] width 92 height 18
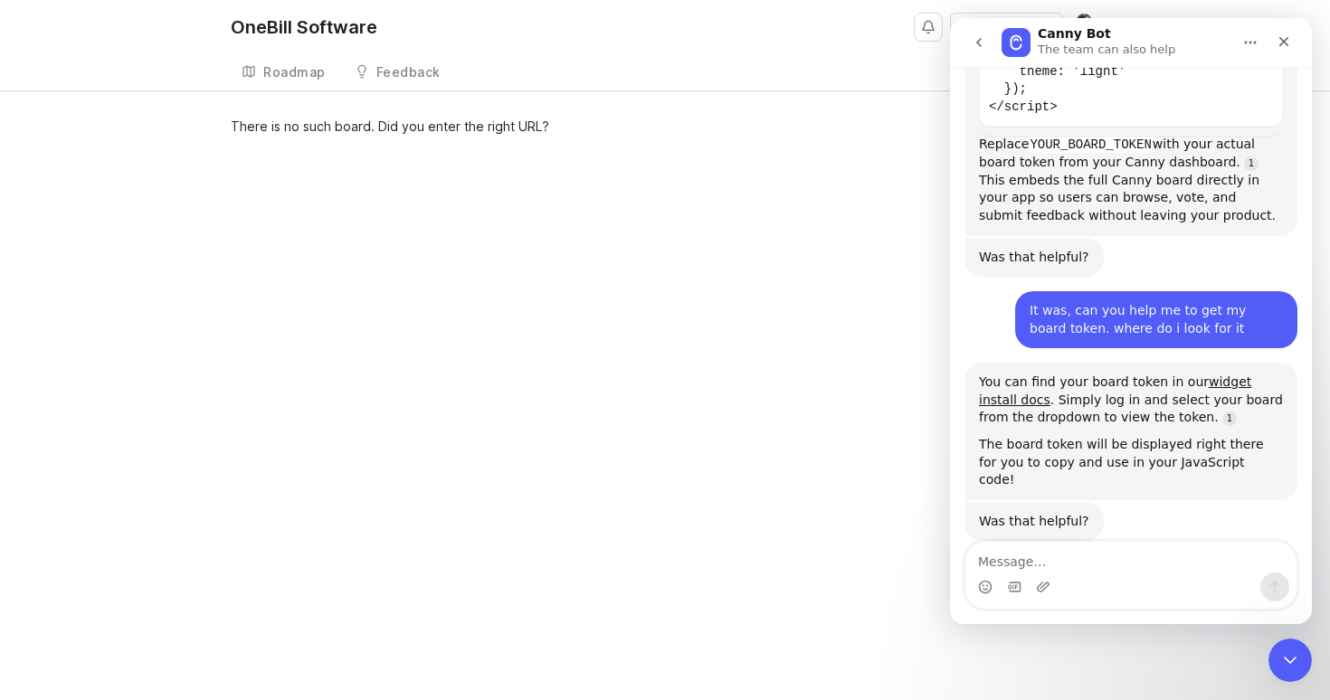
scroll to position [1029, 0]
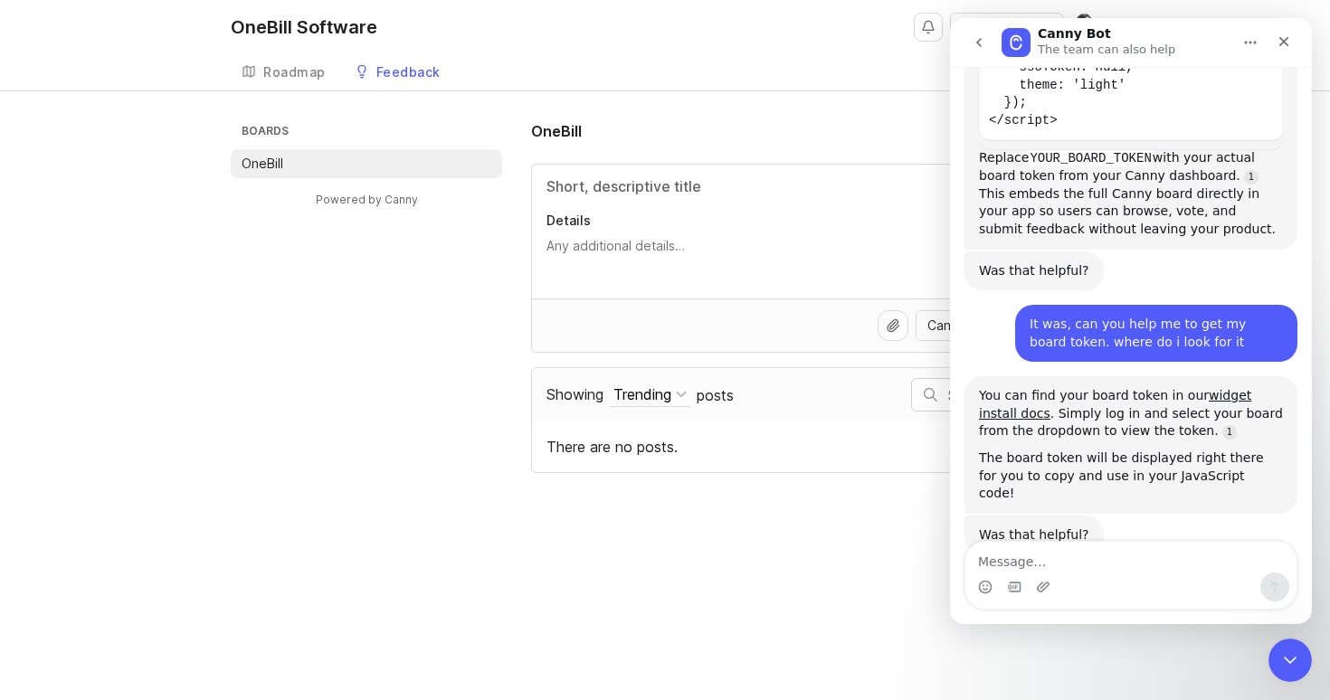
scroll to position [1029, 0]
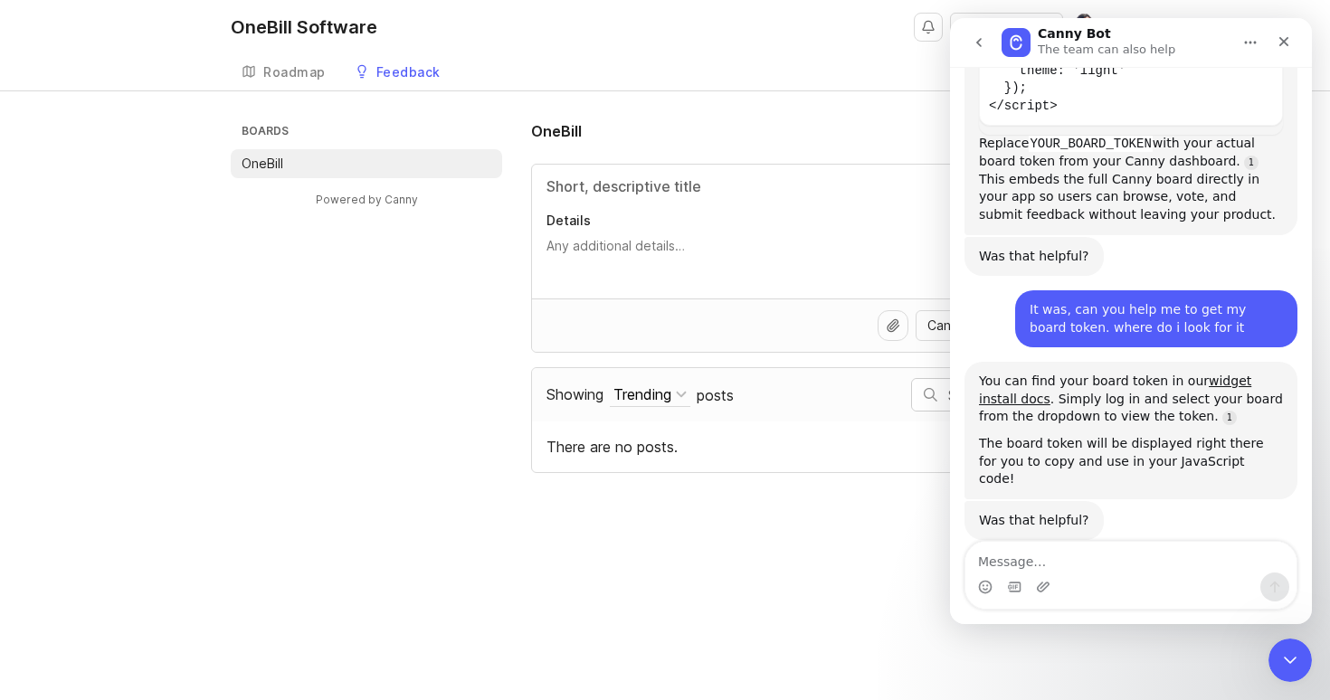
click at [678, 186] on input "Title" at bounding box center [814, 187] width 537 height 22
type input "OneBill Feature Request"
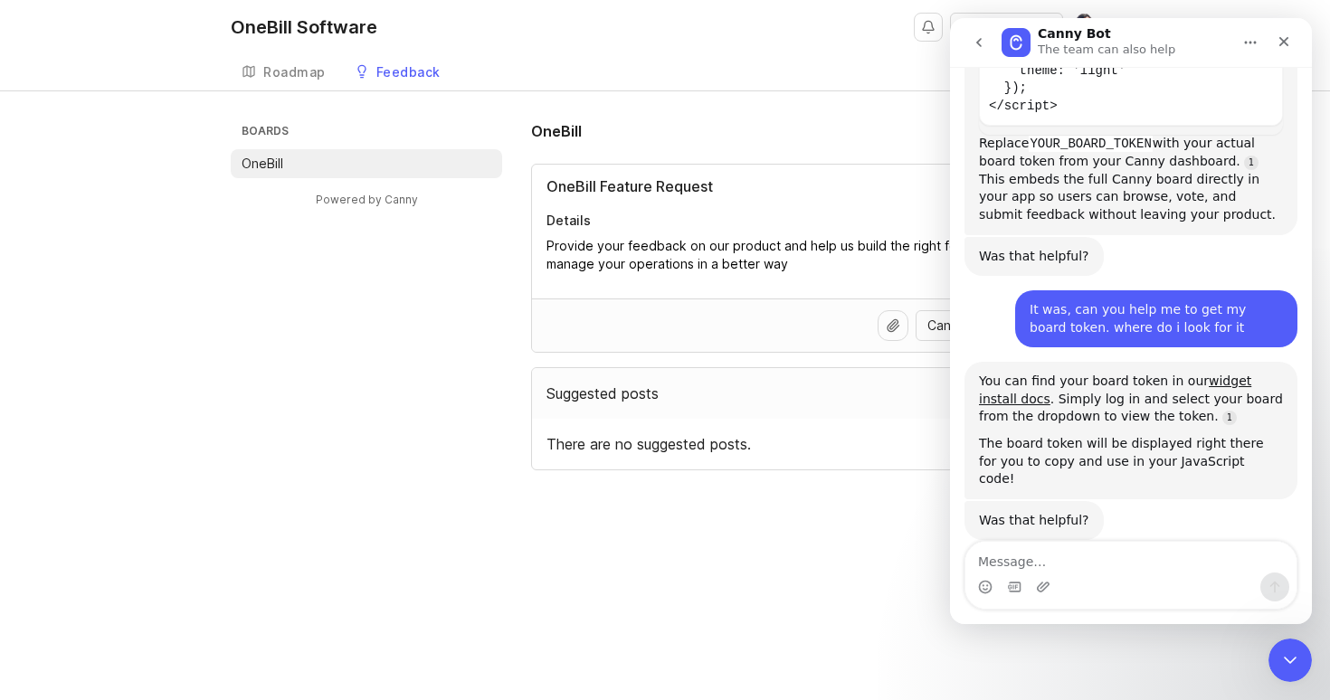
type textarea "Provide your feedback on our product and help us build the right features to he…"
click at [1251, 44] on icon "Home" at bounding box center [1250, 42] width 14 height 14
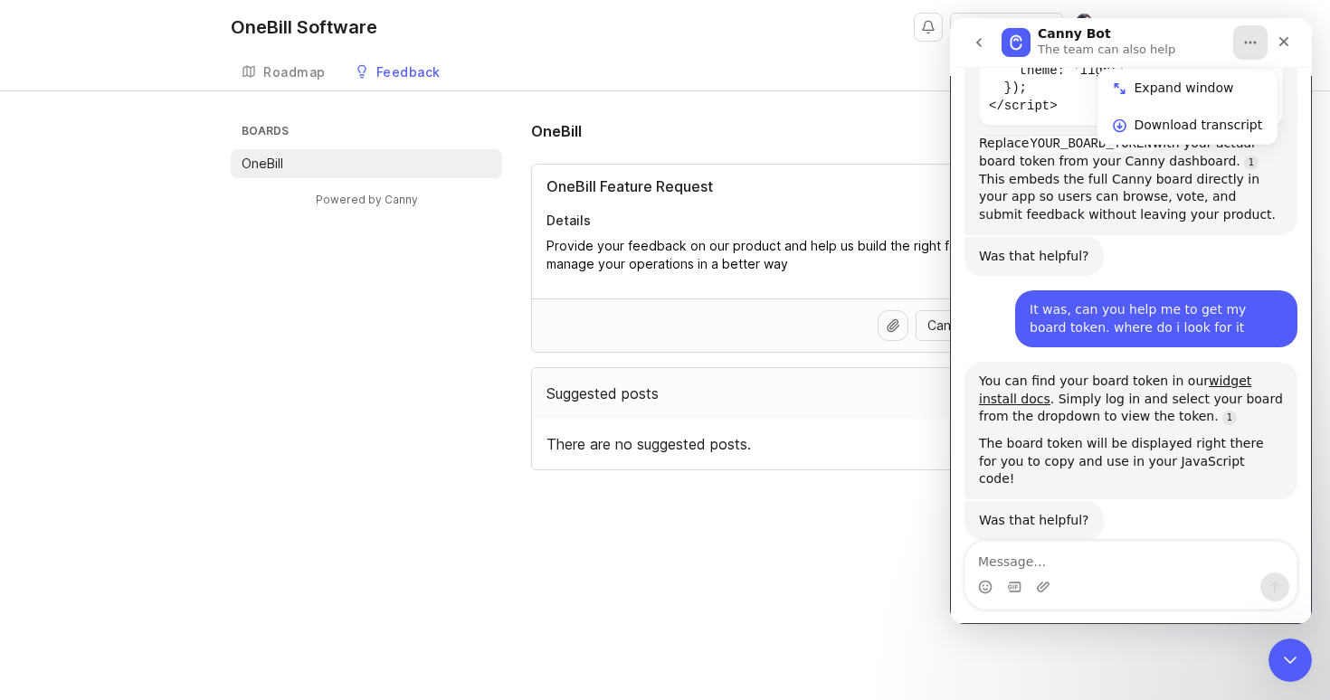
click at [1190, 42] on div "Canny Bot The team can also help" at bounding box center [1117, 43] width 230 height 32
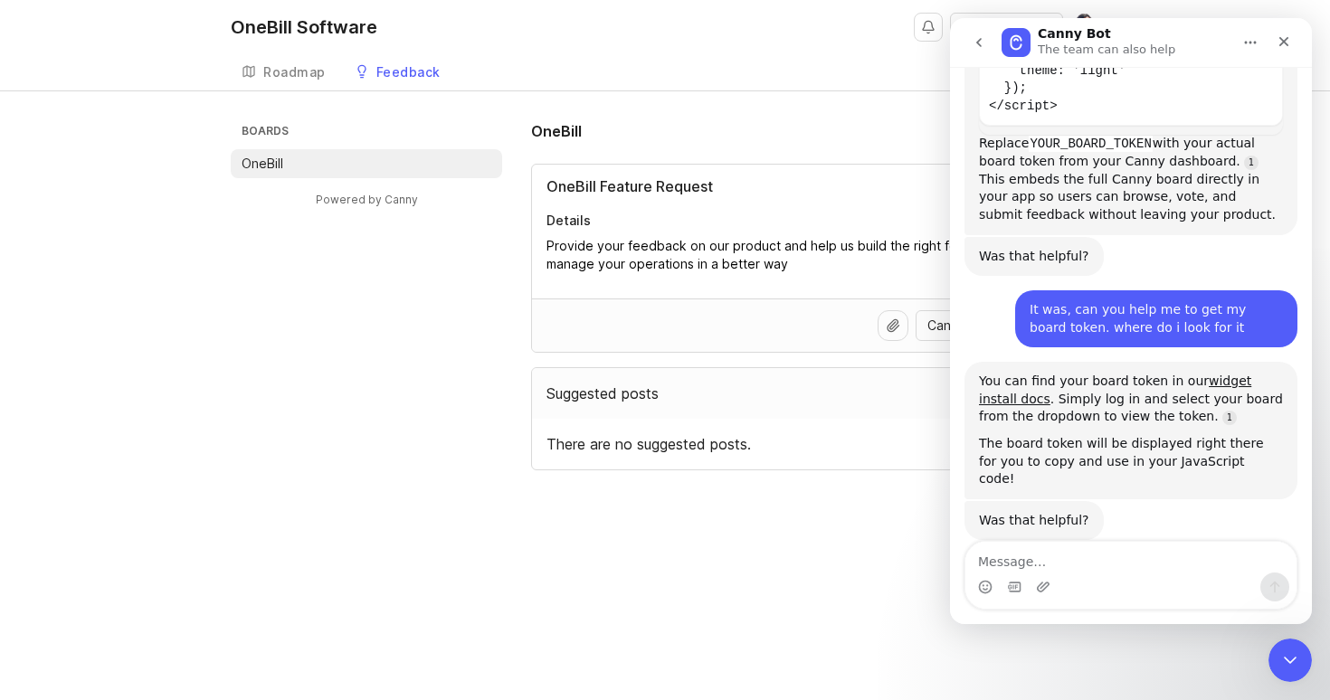
click at [1290, 660] on icon "Close Intercom Messenger" at bounding box center [1290, 661] width 22 height 22
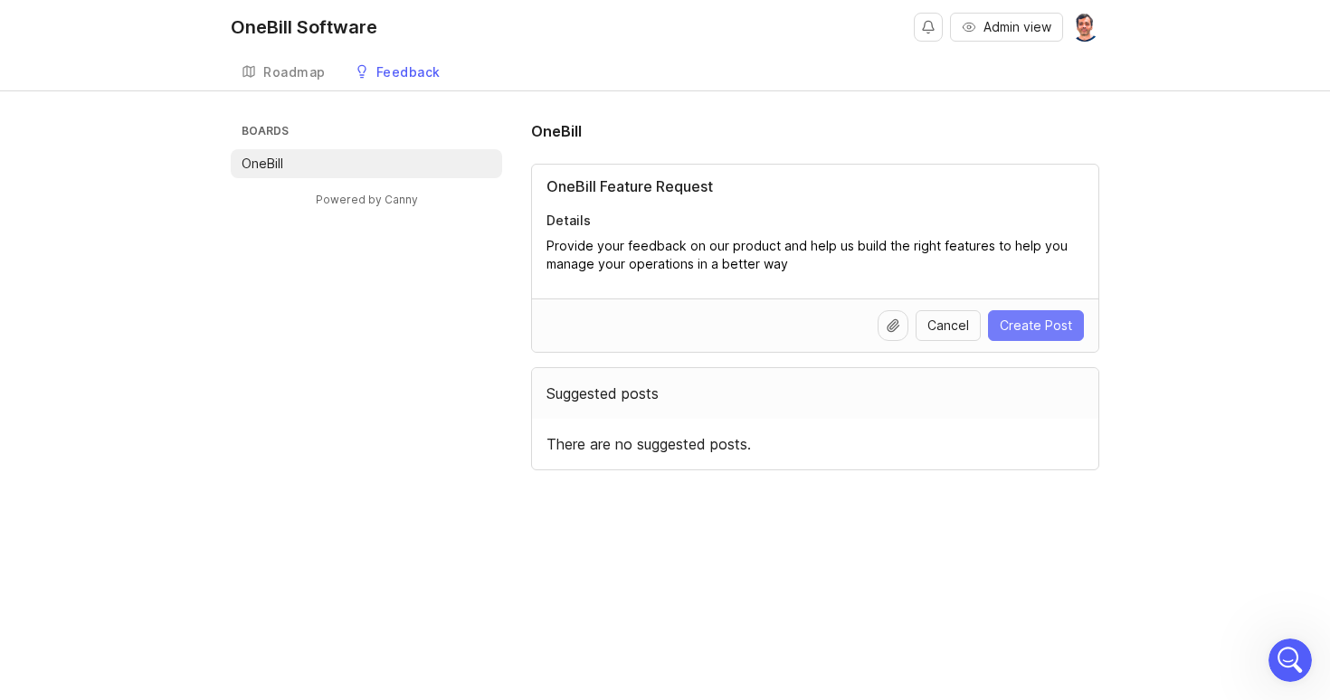
click at [1033, 327] on span "Create Post" at bounding box center [1036, 326] width 72 height 18
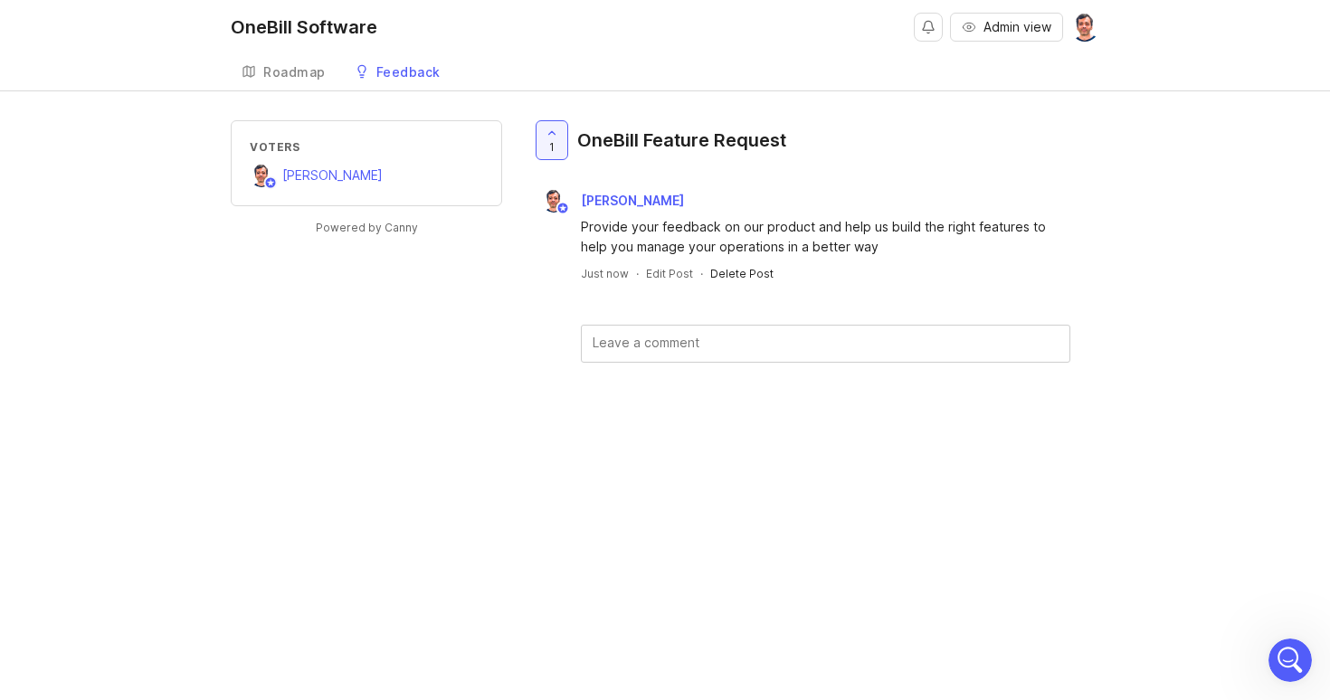
click at [728, 273] on div "Delete Post" at bounding box center [741, 273] width 63 height 15
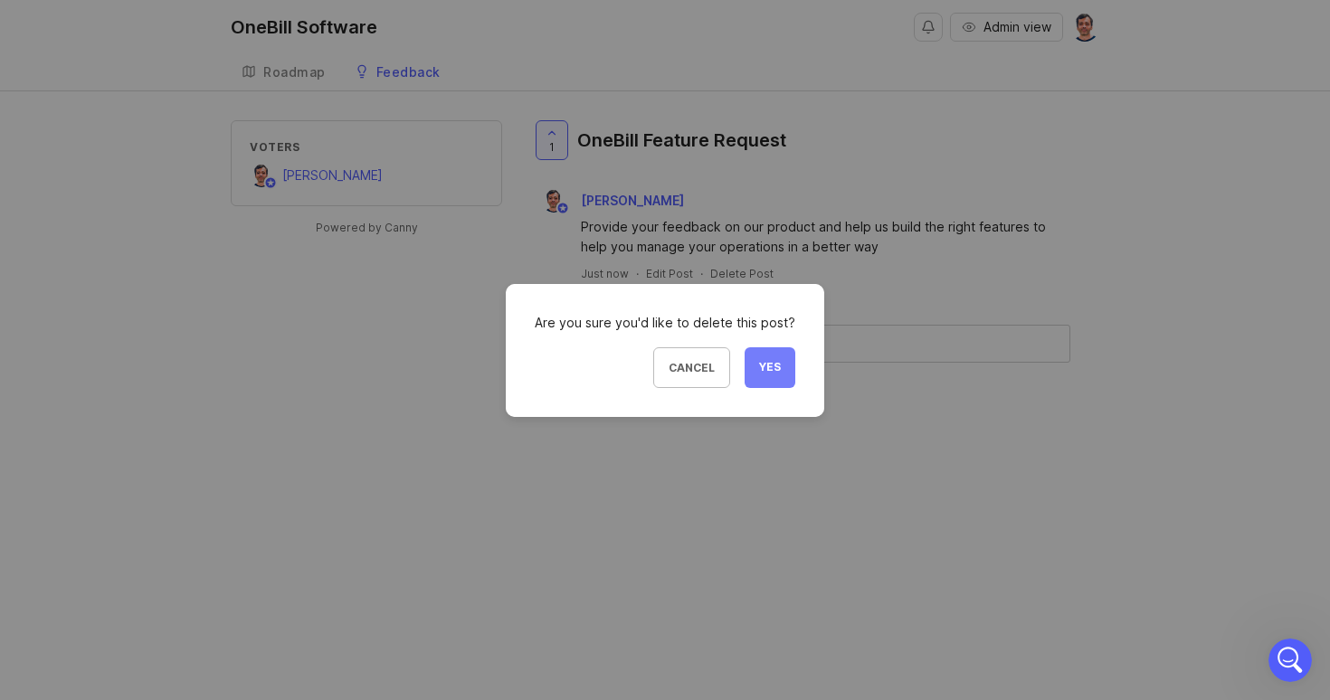
click at [760, 367] on span "Yes" at bounding box center [770, 367] width 22 height 15
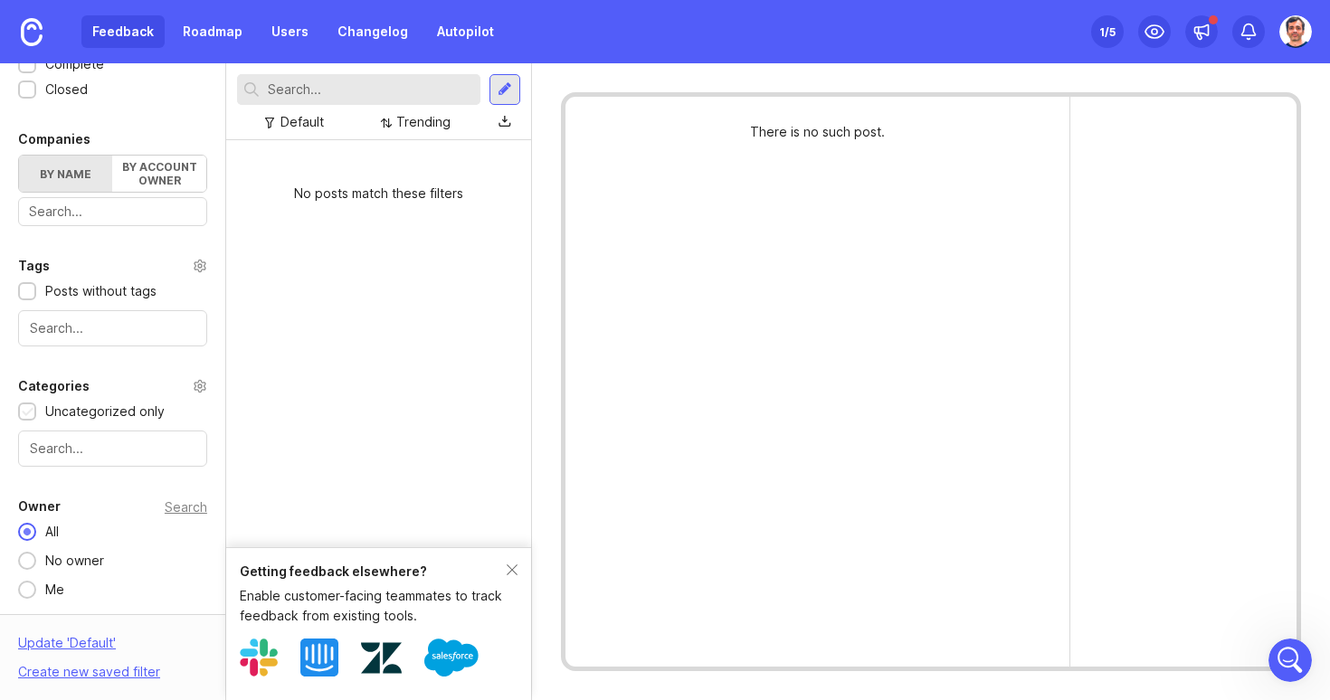
scroll to position [1141, 0]
